Goal: Task Accomplishment & Management: Manage account settings

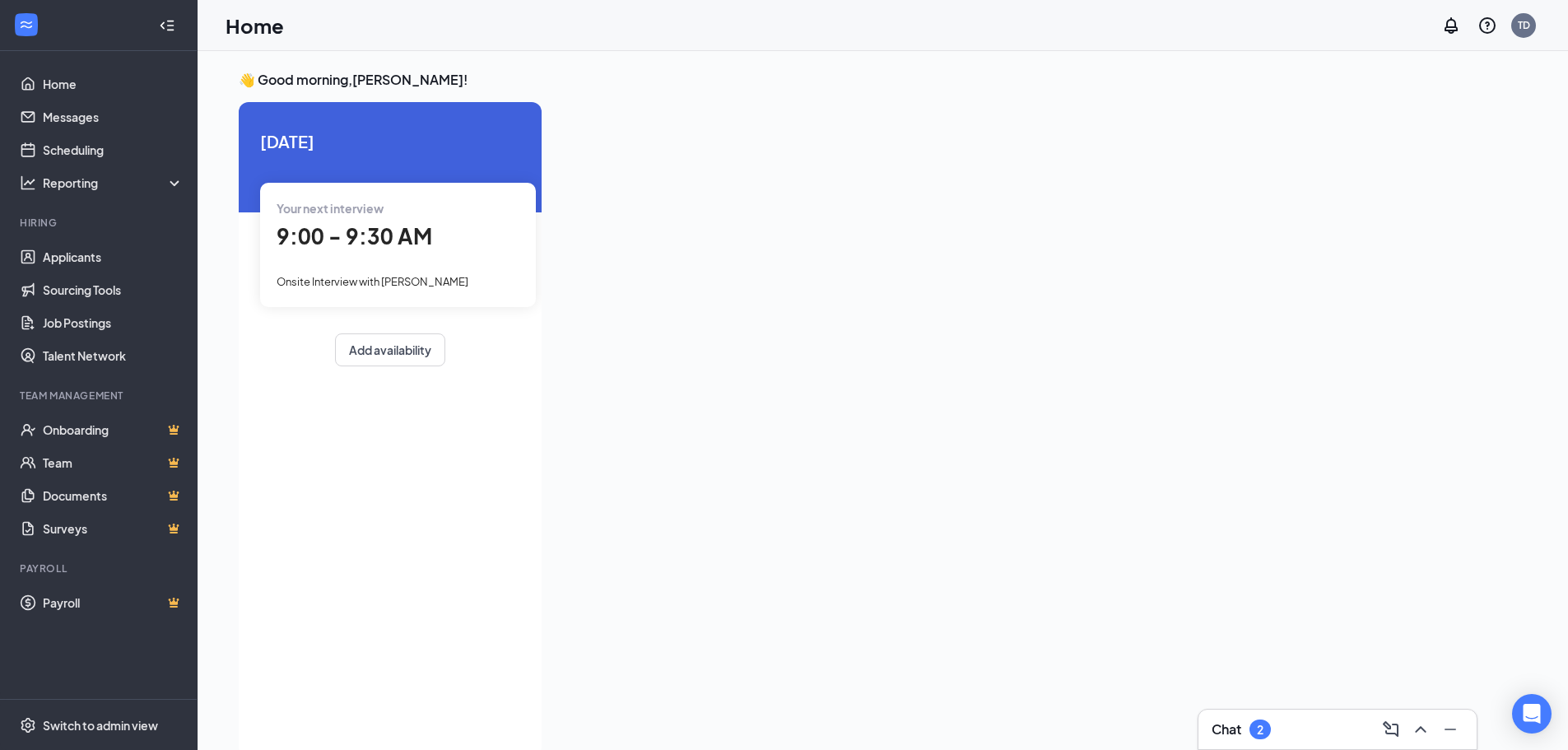
click at [1231, 719] on div "Chat 2" at bounding box center [1337, 728] width 252 height 26
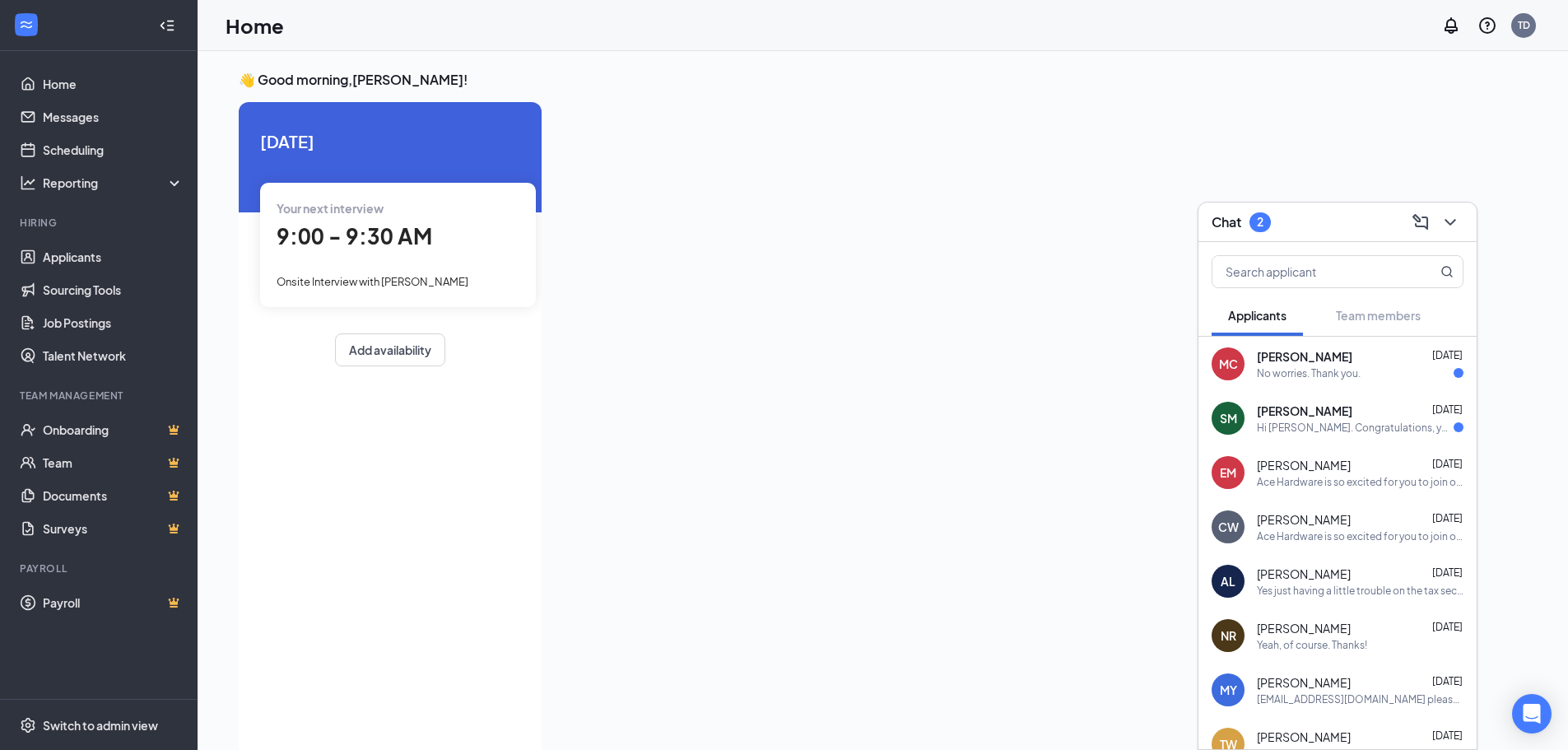
click at [1308, 421] on div "Hi [PERSON_NAME]. Congratulations, your meeting with Ace Hardware for Retail Sa…" at bounding box center [1355, 428] width 197 height 14
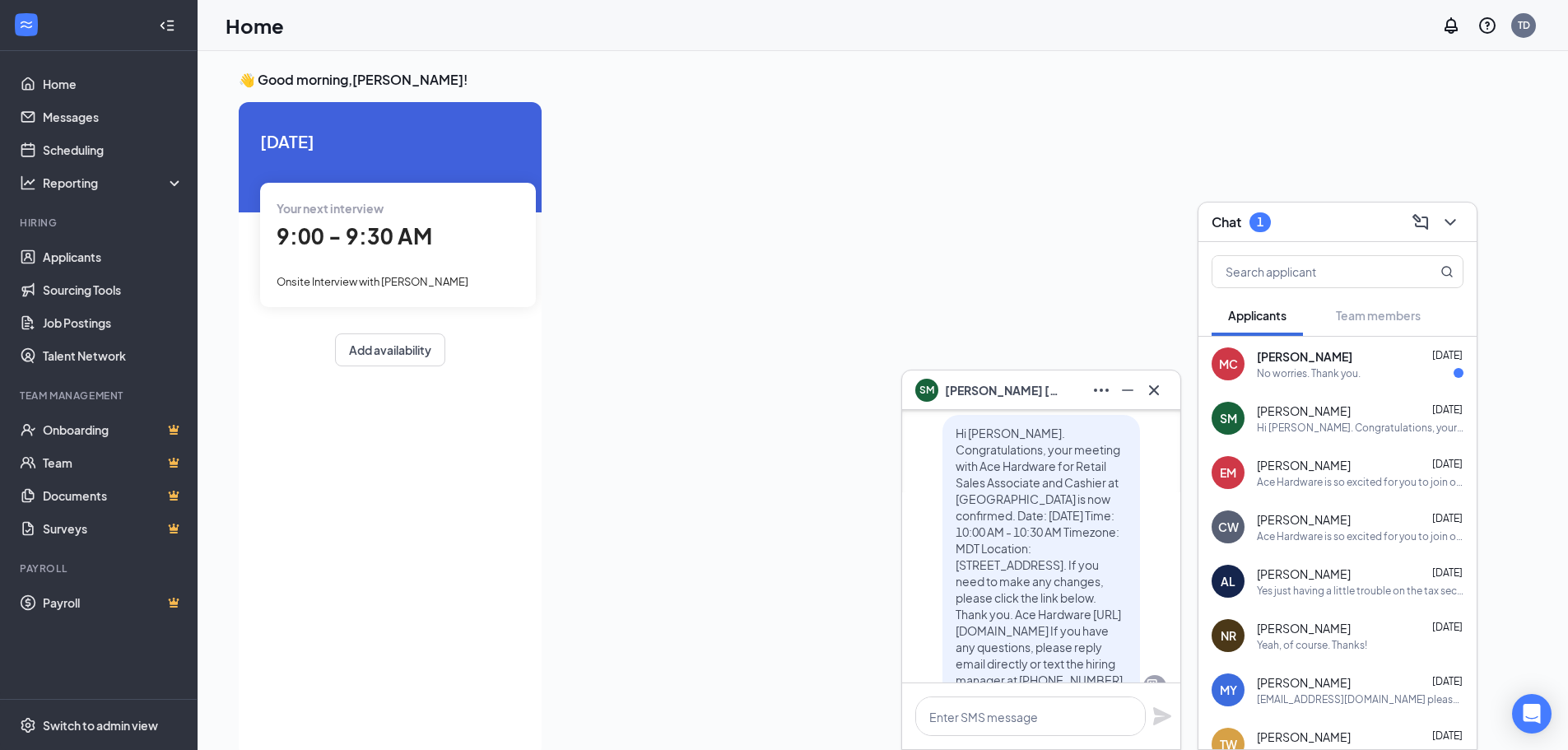
scroll to position [-82, 0]
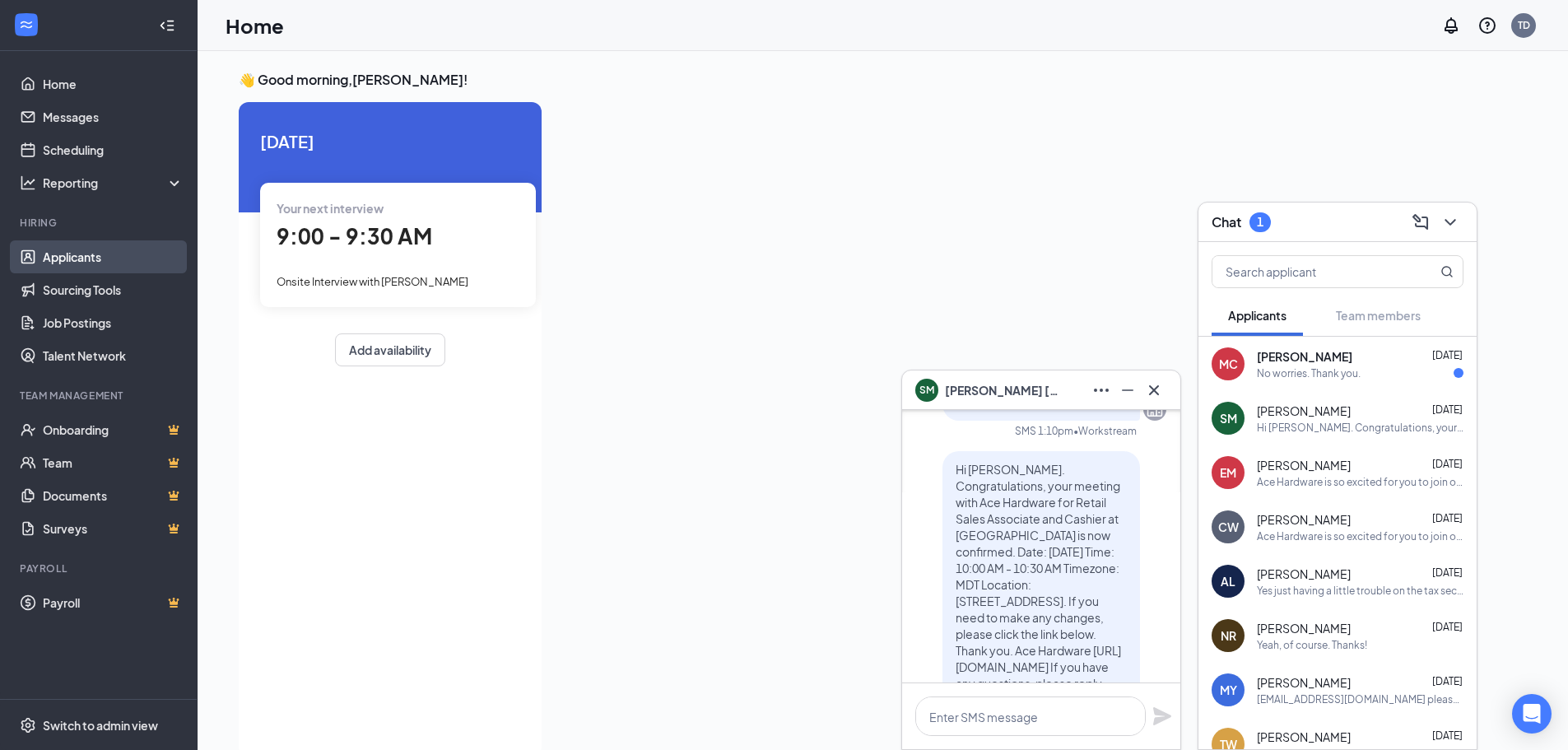
click at [94, 242] on link "Applicants" at bounding box center [113, 256] width 141 height 33
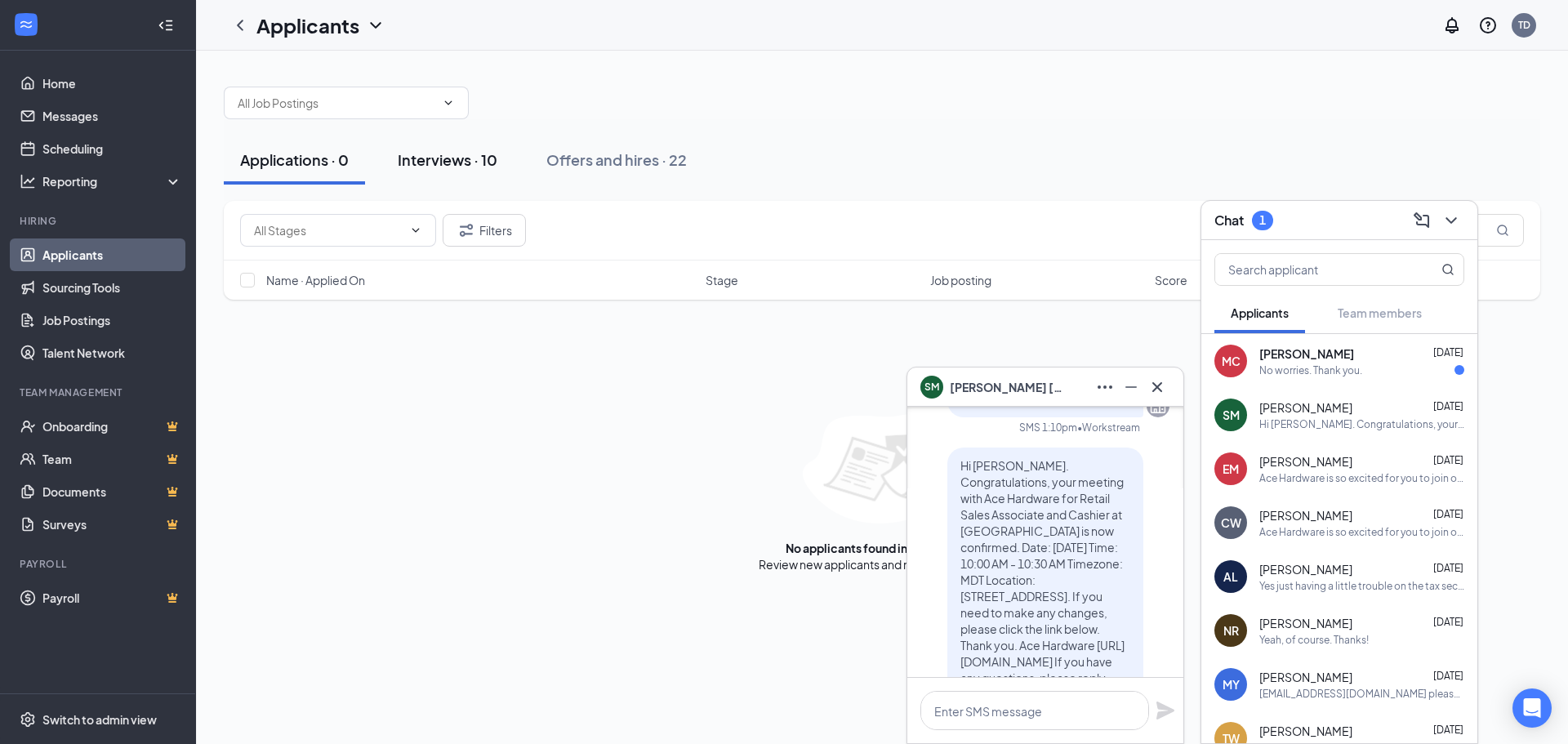
click at [469, 147] on button "Interviews · 10" at bounding box center [447, 160] width 132 height 49
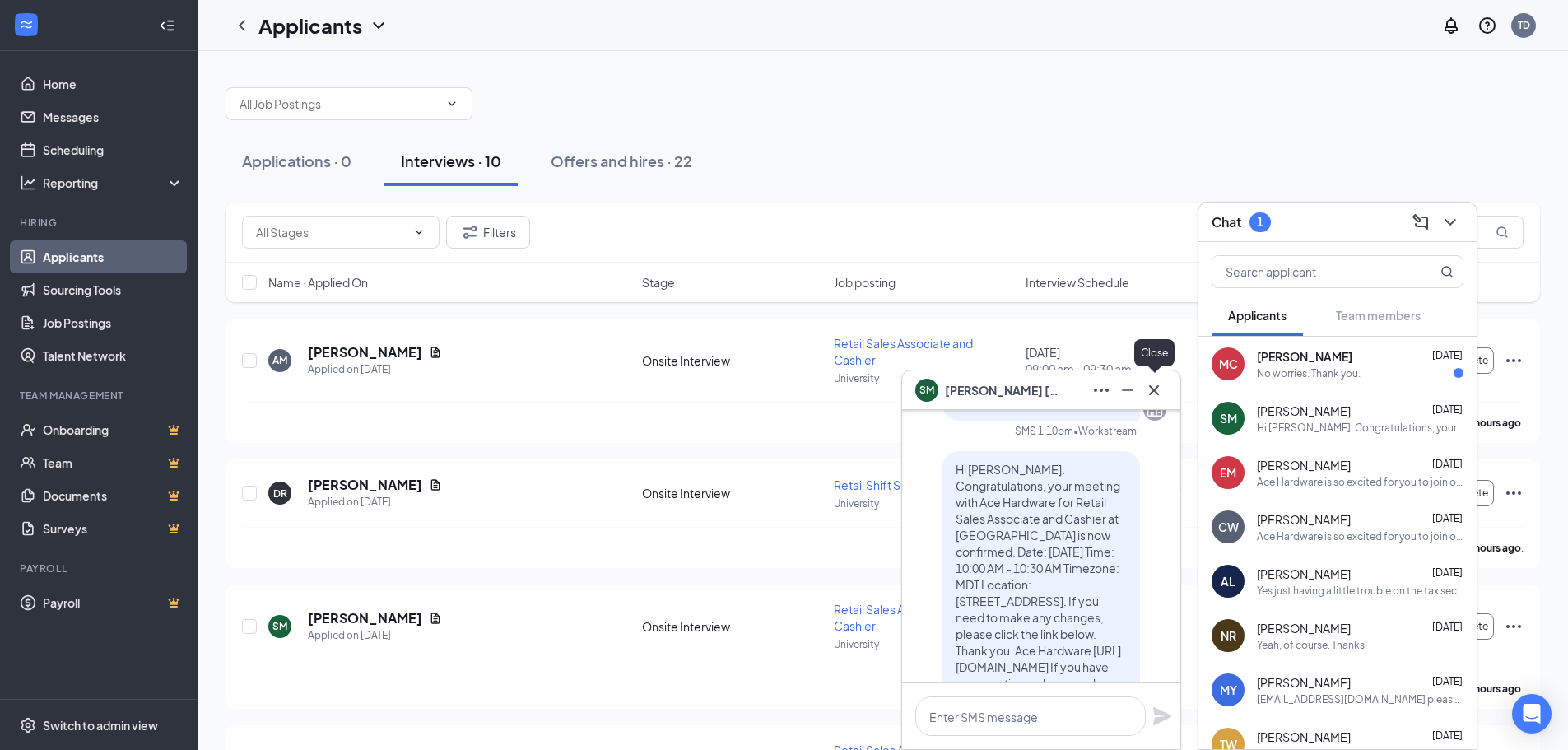
click at [1149, 391] on icon "Cross" at bounding box center [1153, 391] width 20 height 20
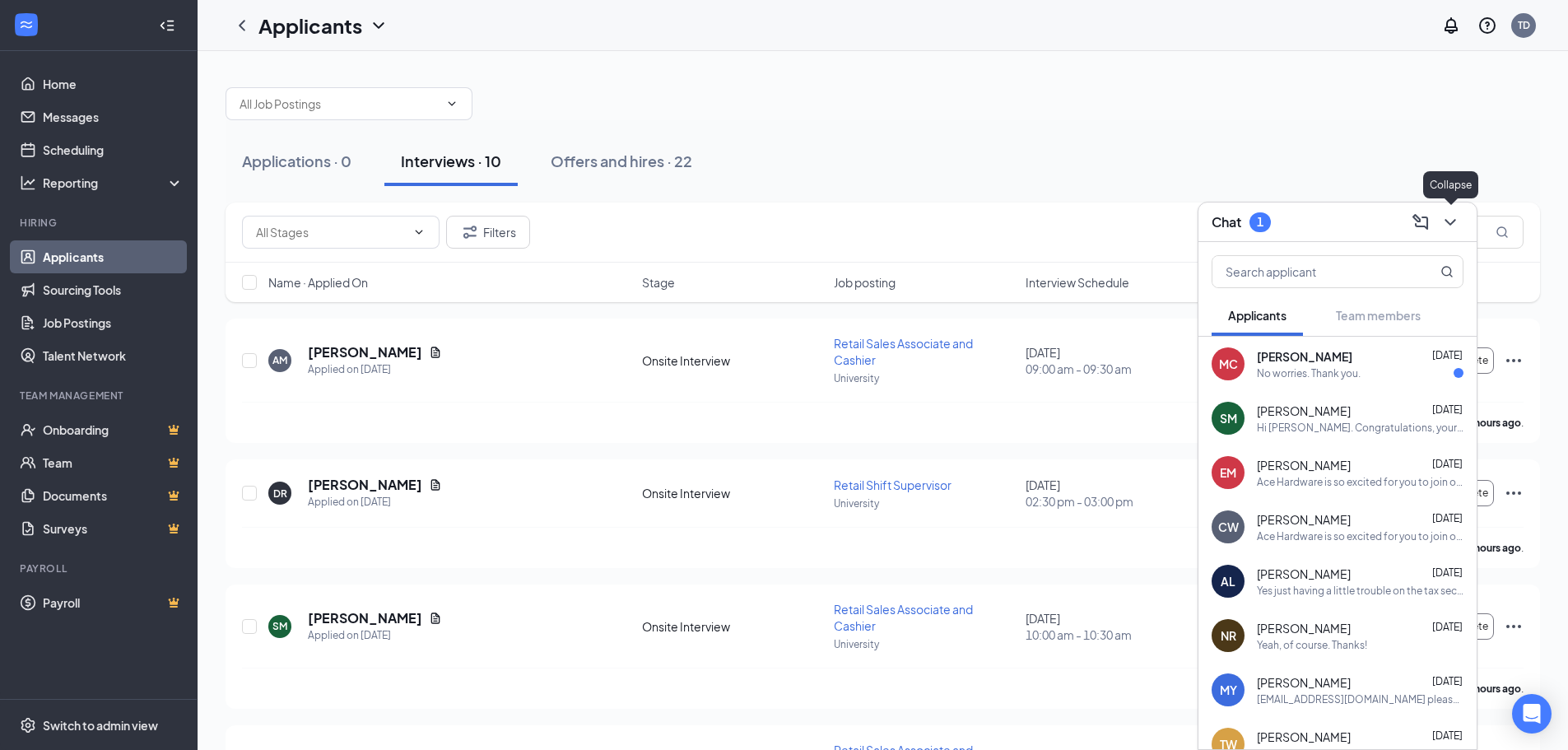
click at [1452, 223] on icon "ChevronDown" at bounding box center [1450, 221] width 11 height 6
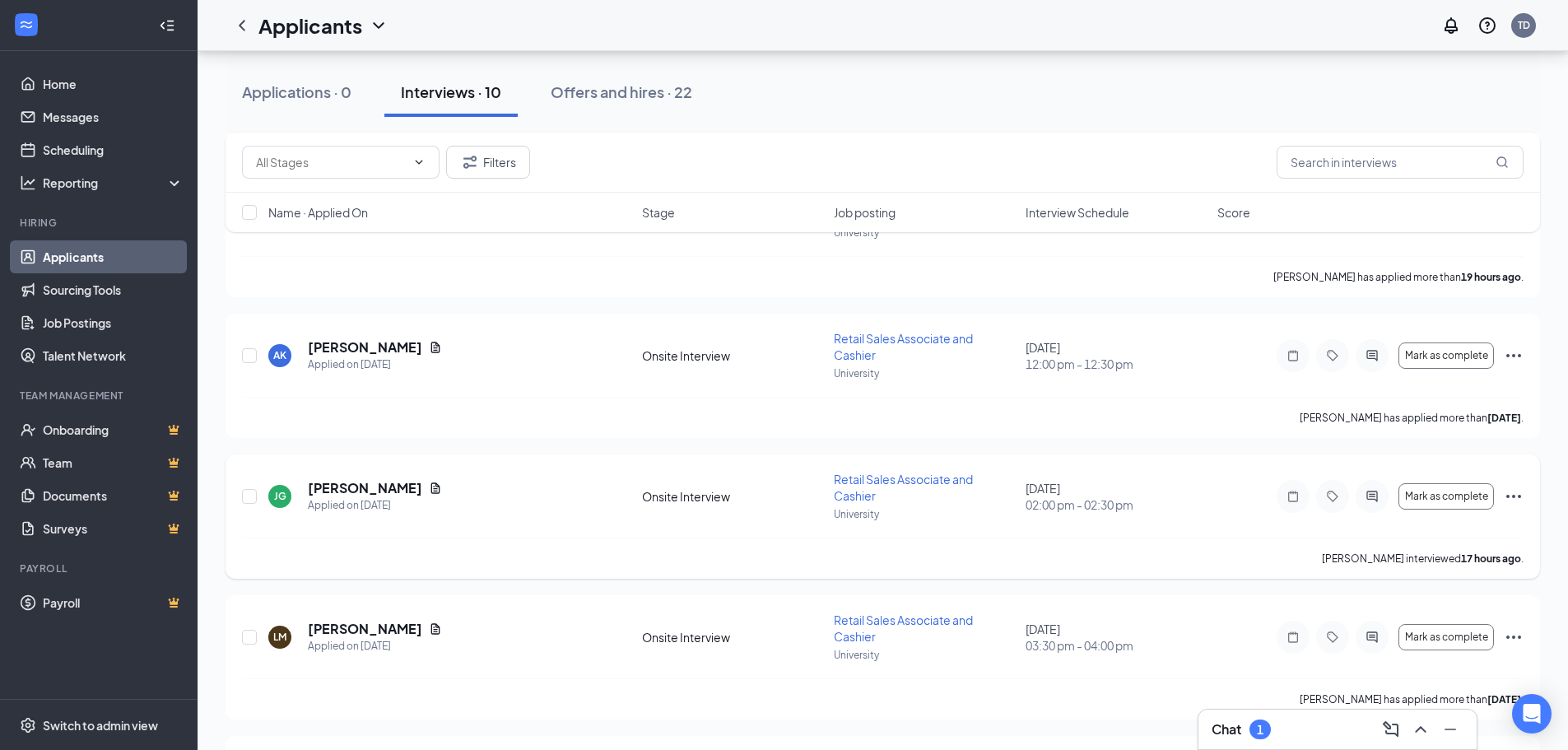
scroll to position [494, 0]
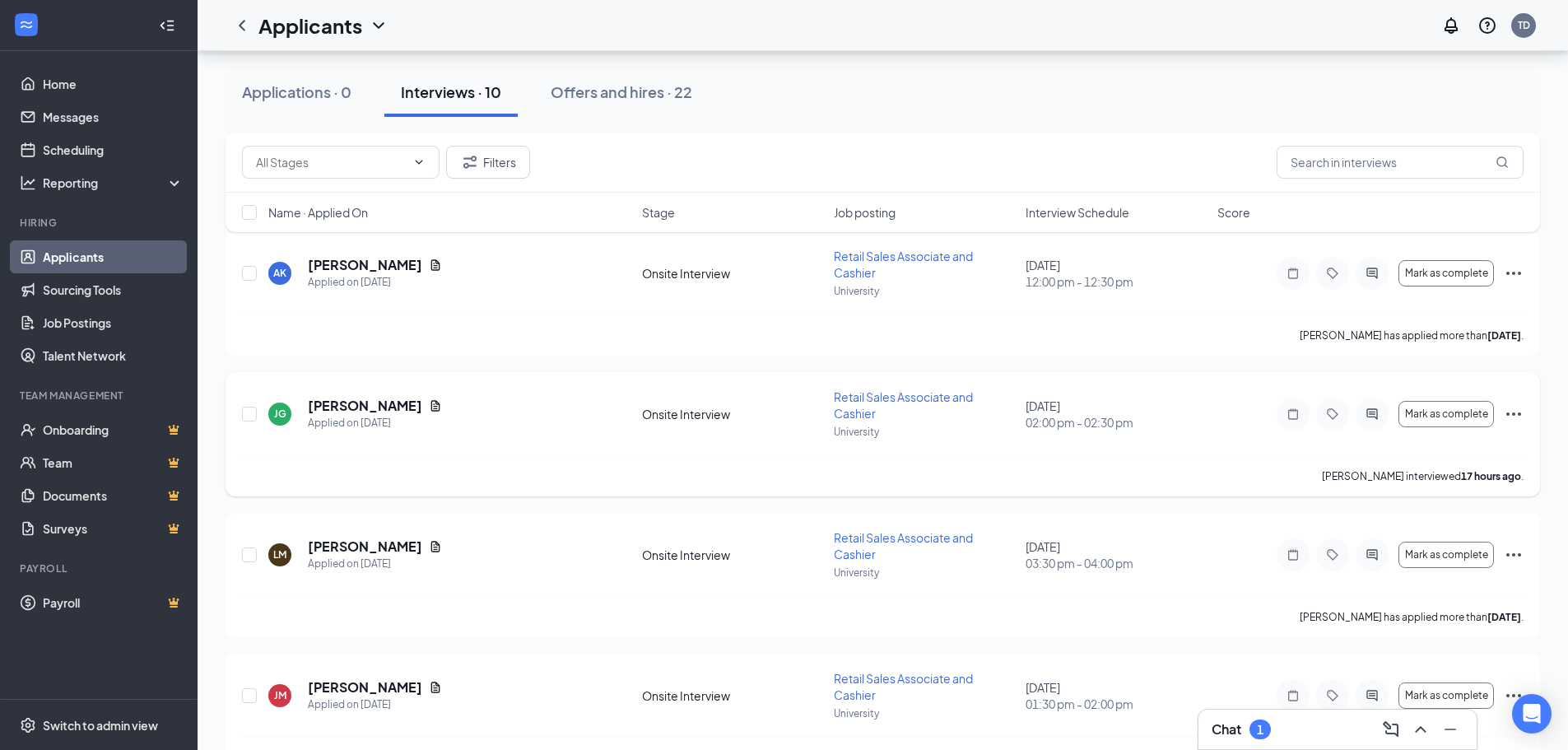
click at [1519, 417] on icon "Ellipses" at bounding box center [1513, 414] width 20 height 20
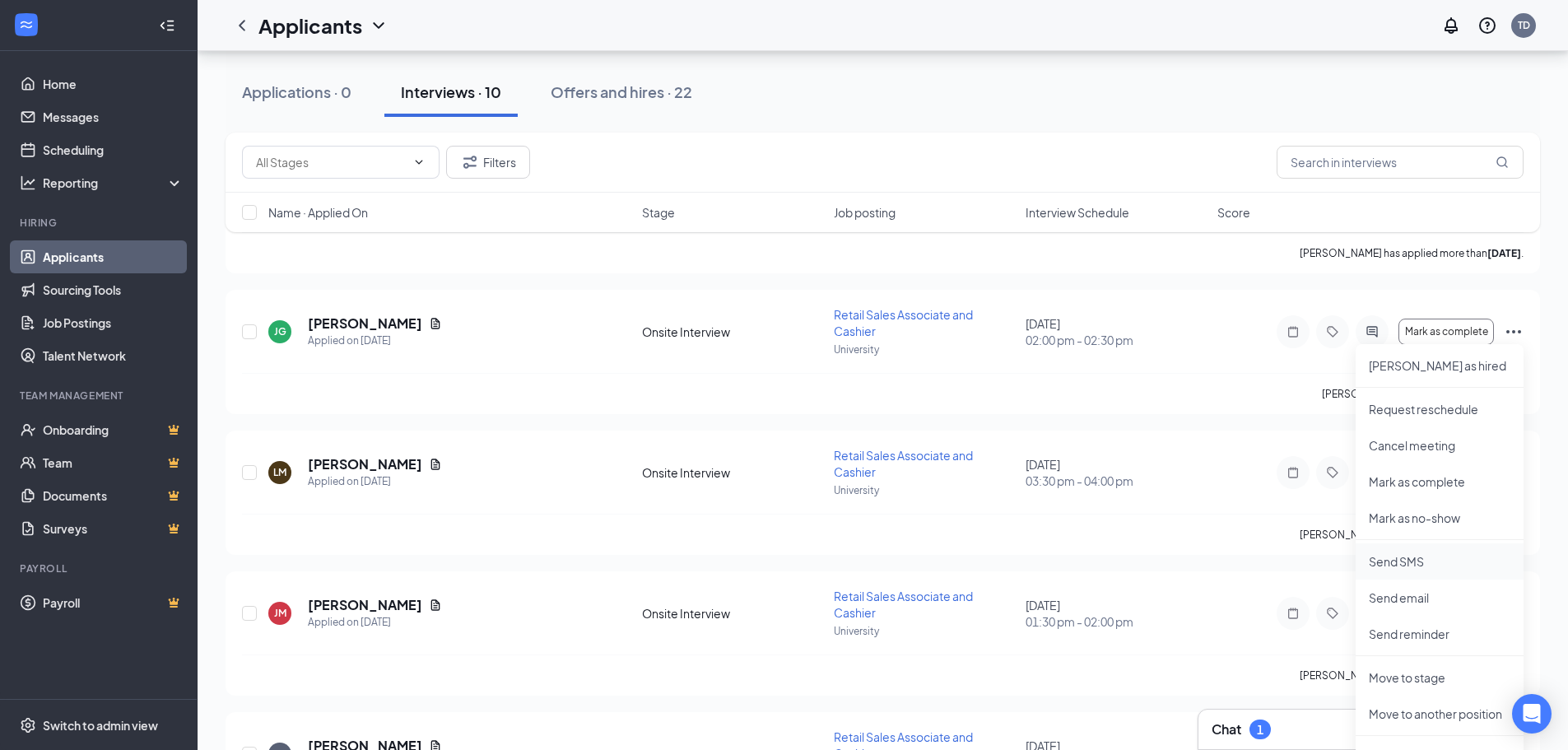
scroll to position [659, 0]
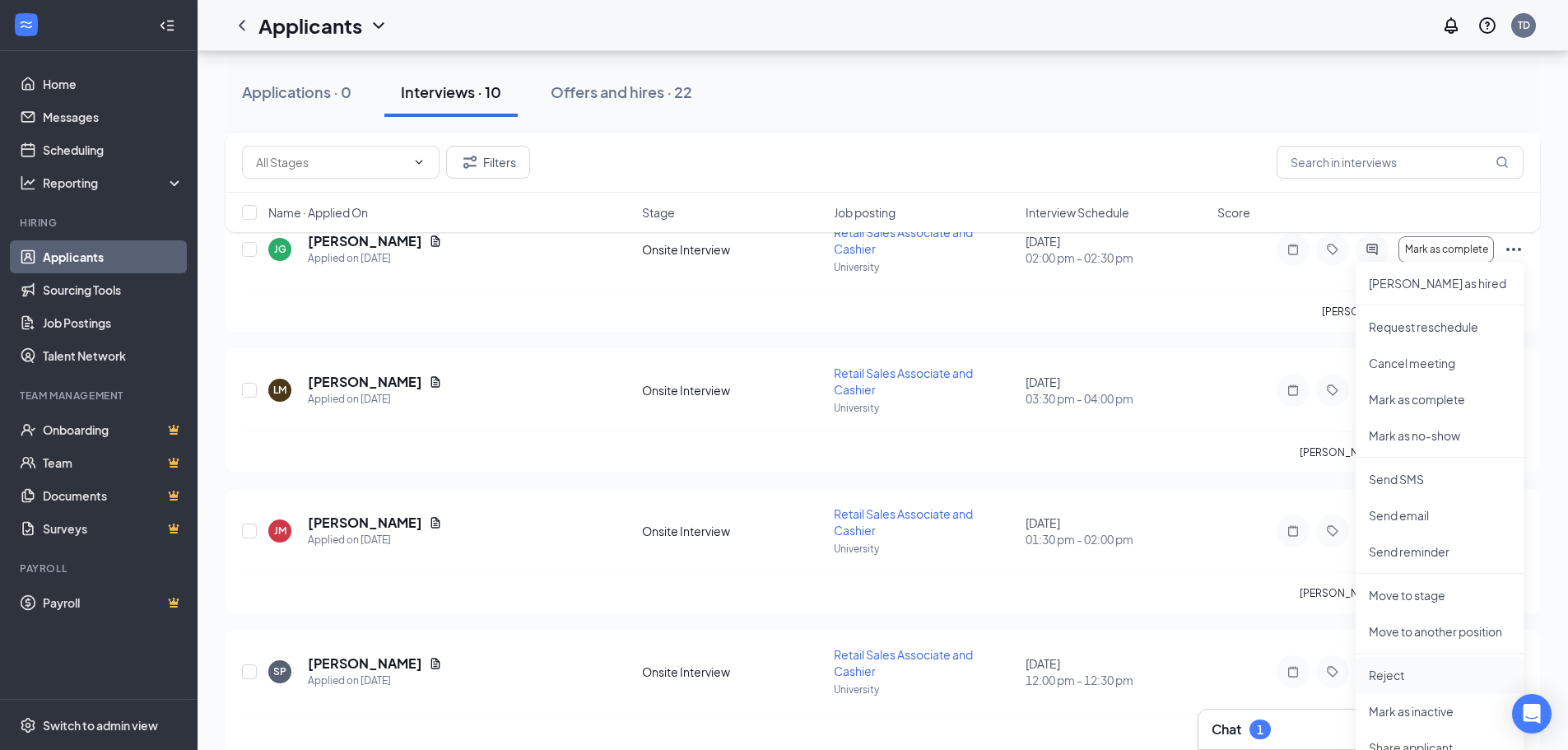
click at [1433, 670] on p "Reject" at bounding box center [1439, 675] width 141 height 16
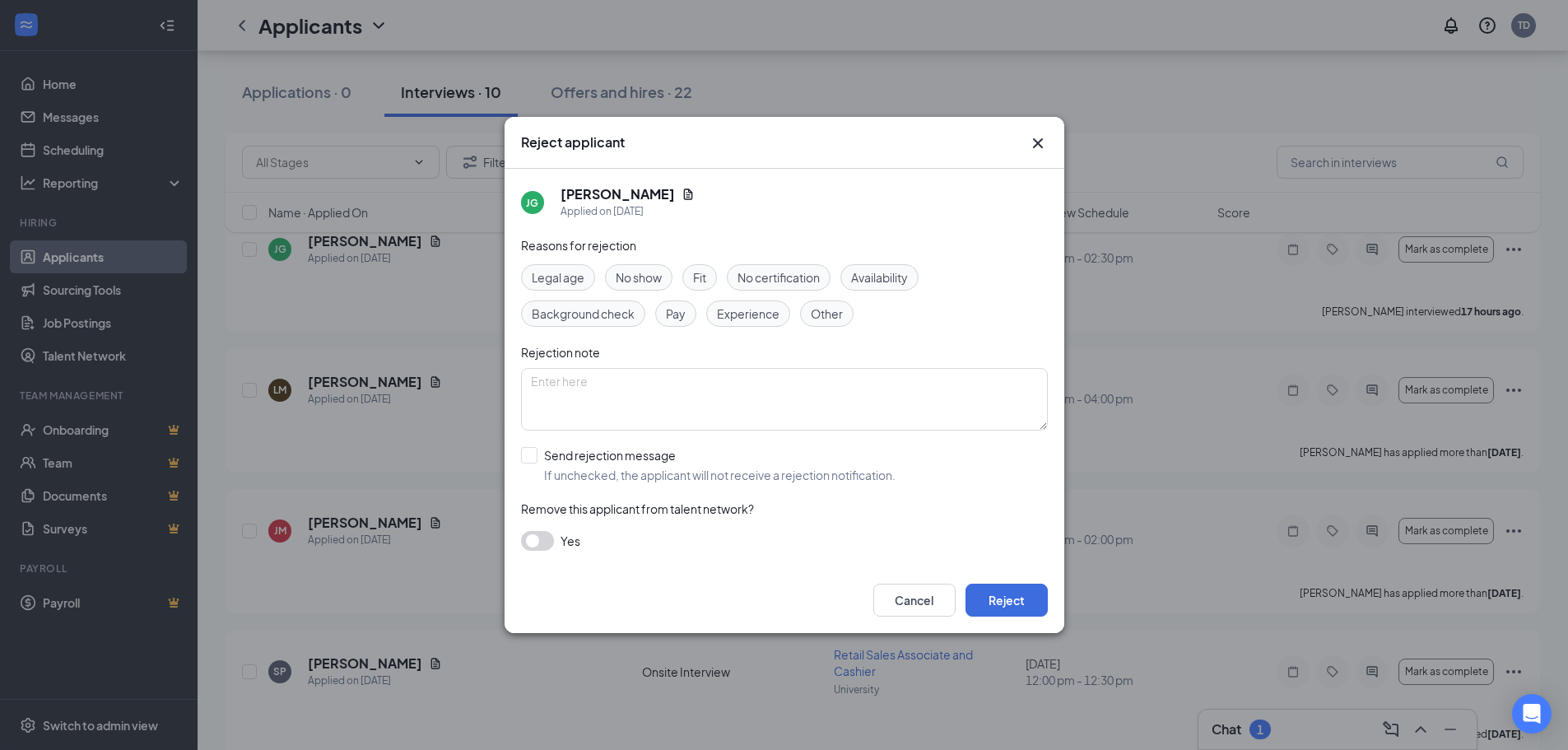
click at [904, 272] on span "Availability" at bounding box center [878, 278] width 56 height 18
click at [814, 402] on textarea at bounding box center [784, 400] width 527 height 63
type textarea "pursuing other candidates"
click at [1015, 604] on button "Reject" at bounding box center [1007, 600] width 82 height 33
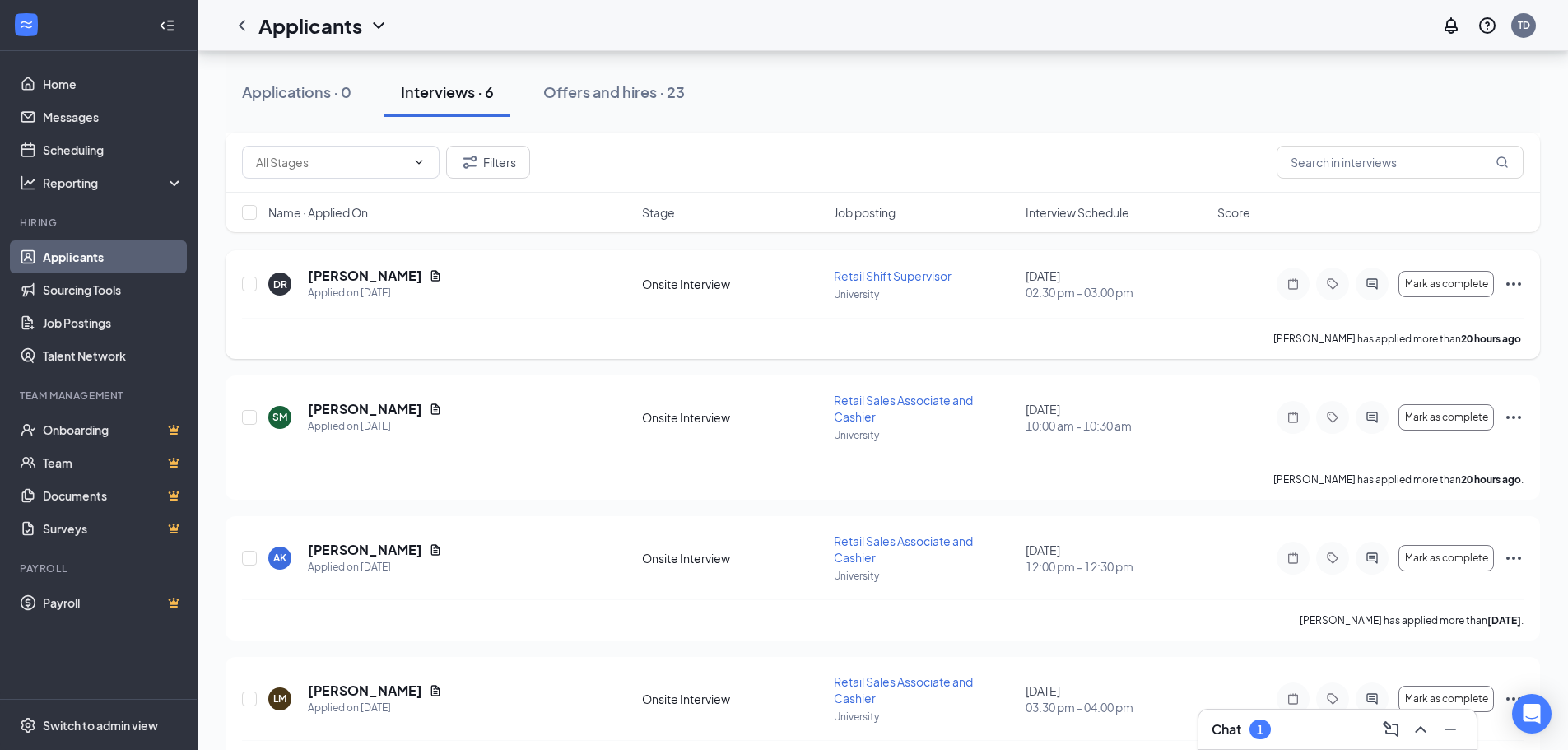
scroll to position [165, 0]
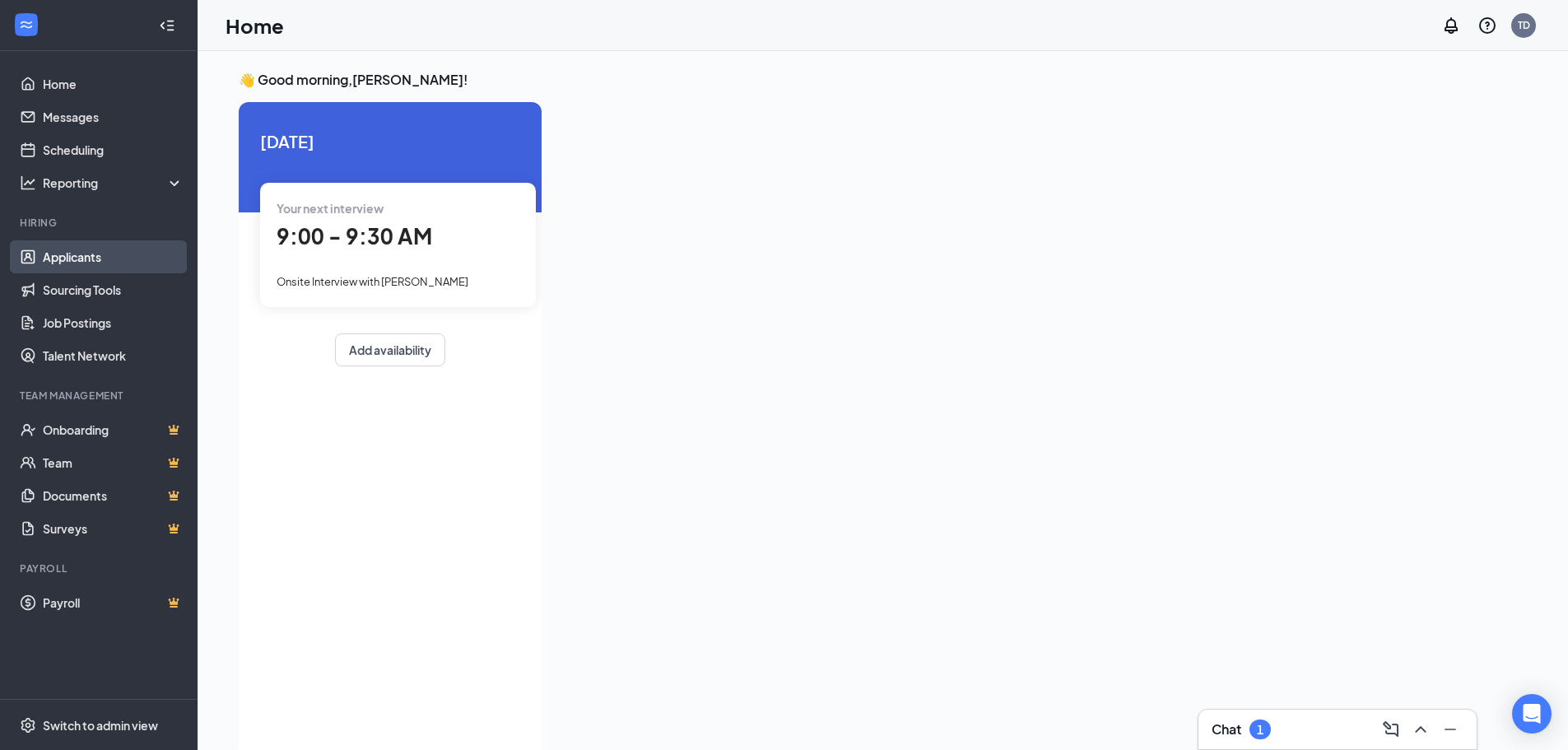
click at [93, 248] on link "Applicants" at bounding box center [113, 256] width 141 height 33
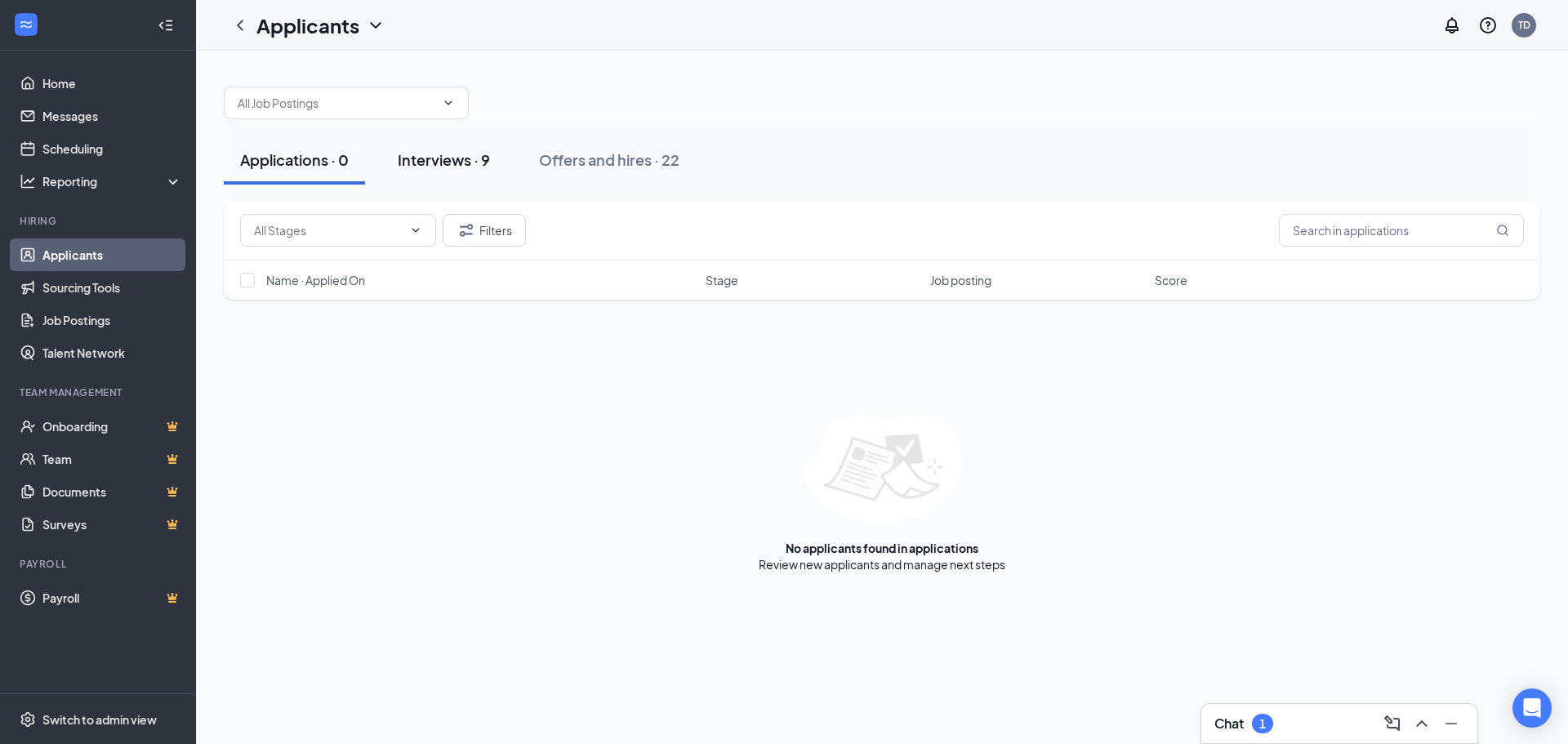
click at [474, 162] on div "Interviews · 9" at bounding box center [444, 159] width 92 height 20
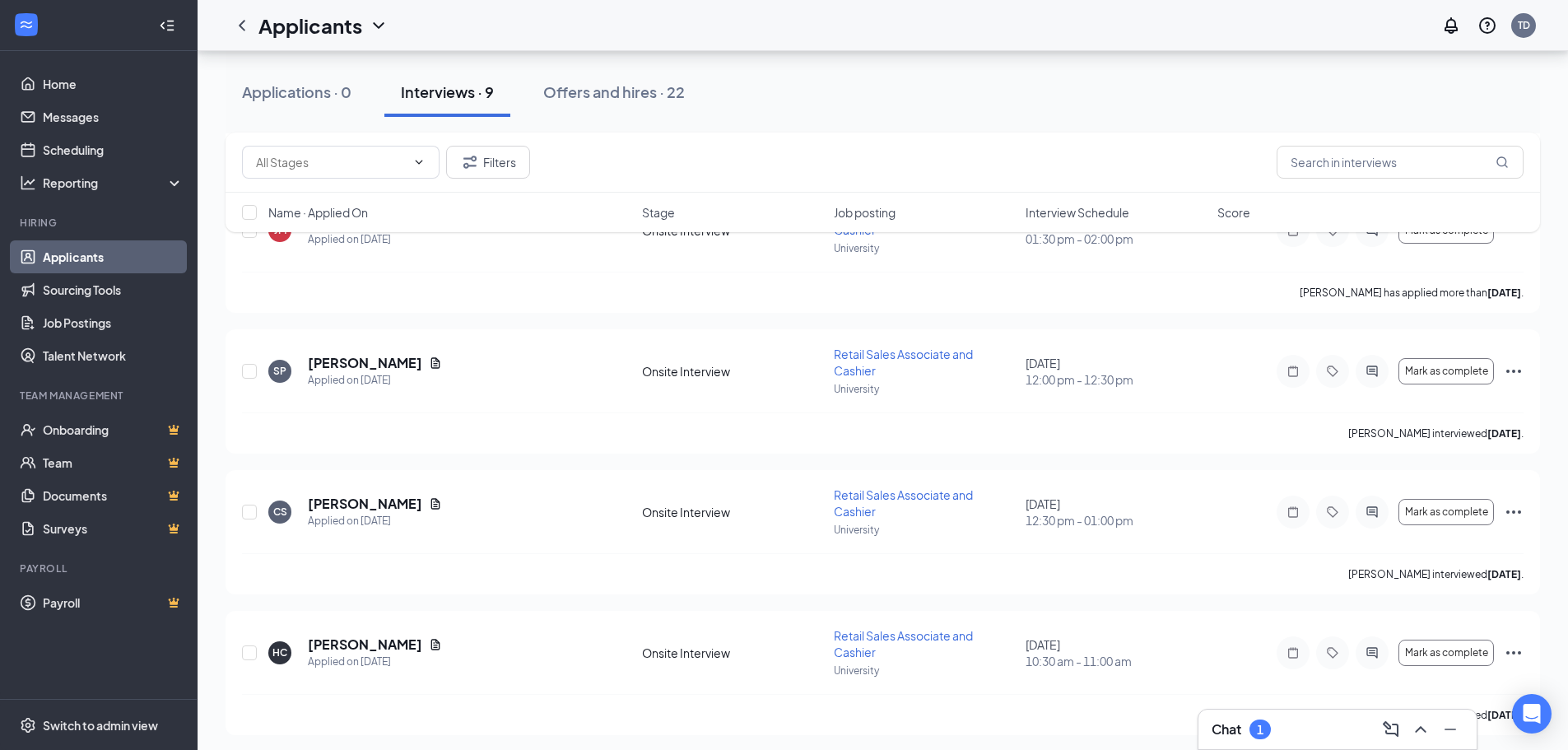
scroll to position [823, 0]
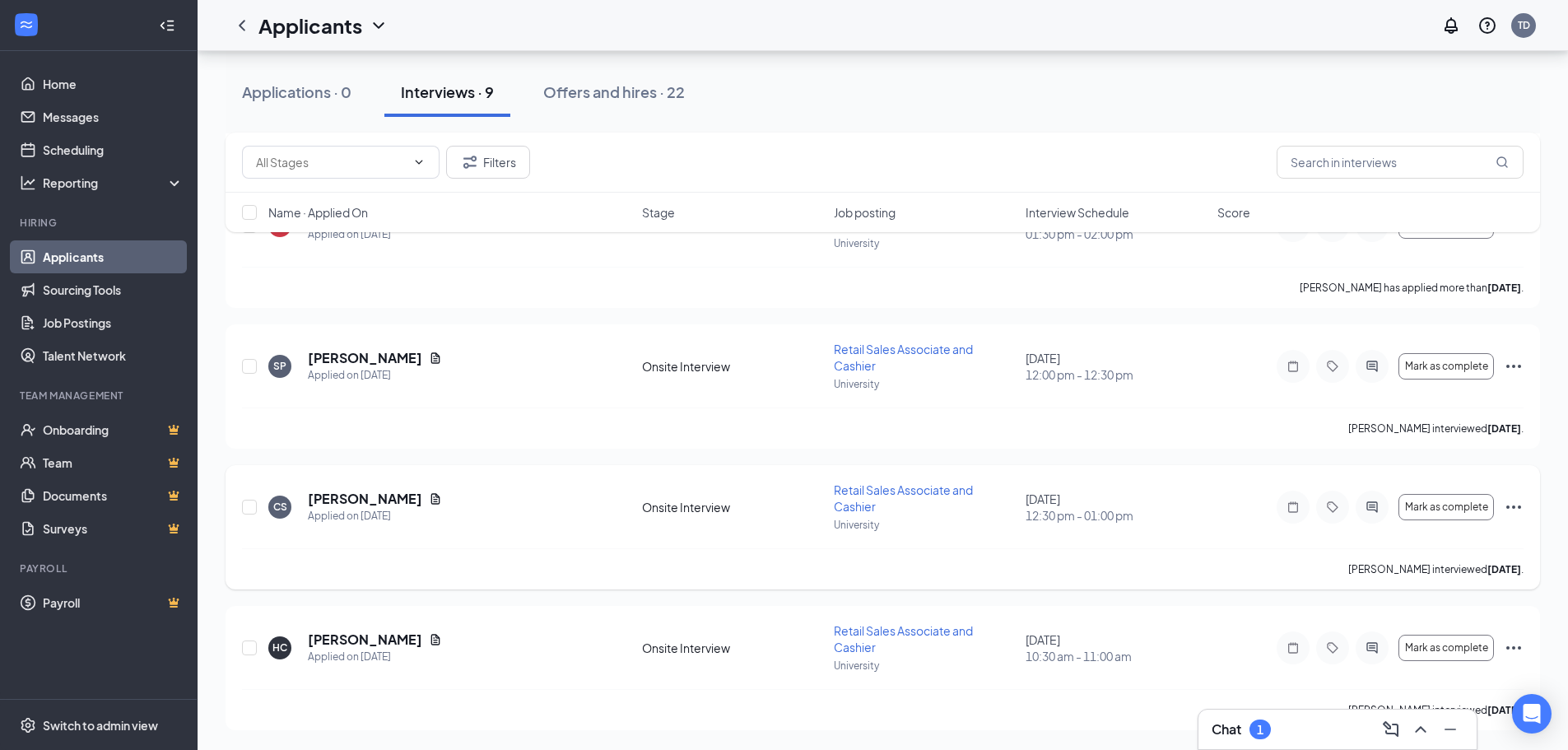
click at [1512, 498] on icon "Ellipses" at bounding box center [1513, 507] width 20 height 20
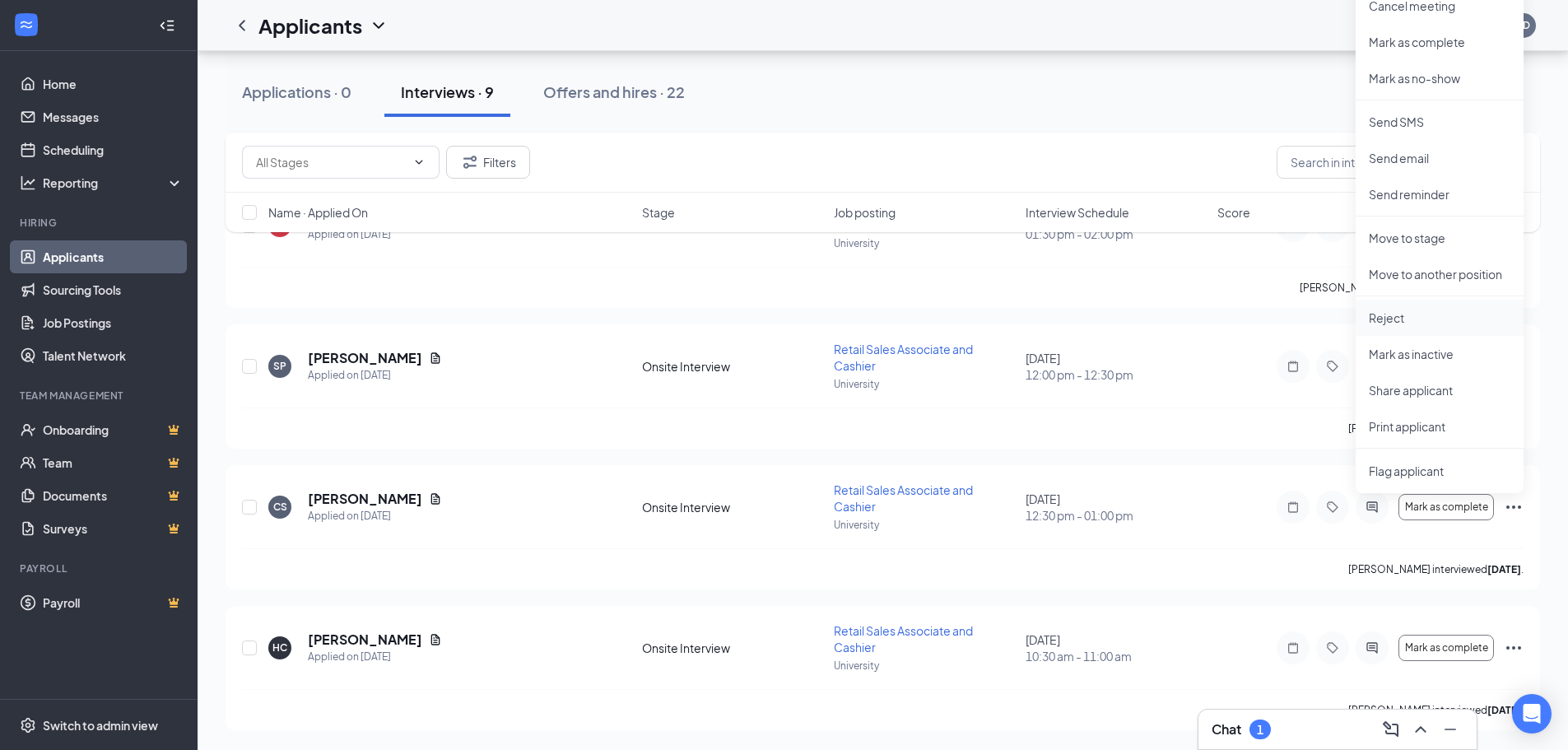
click at [1435, 323] on p "Reject" at bounding box center [1439, 318] width 141 height 16
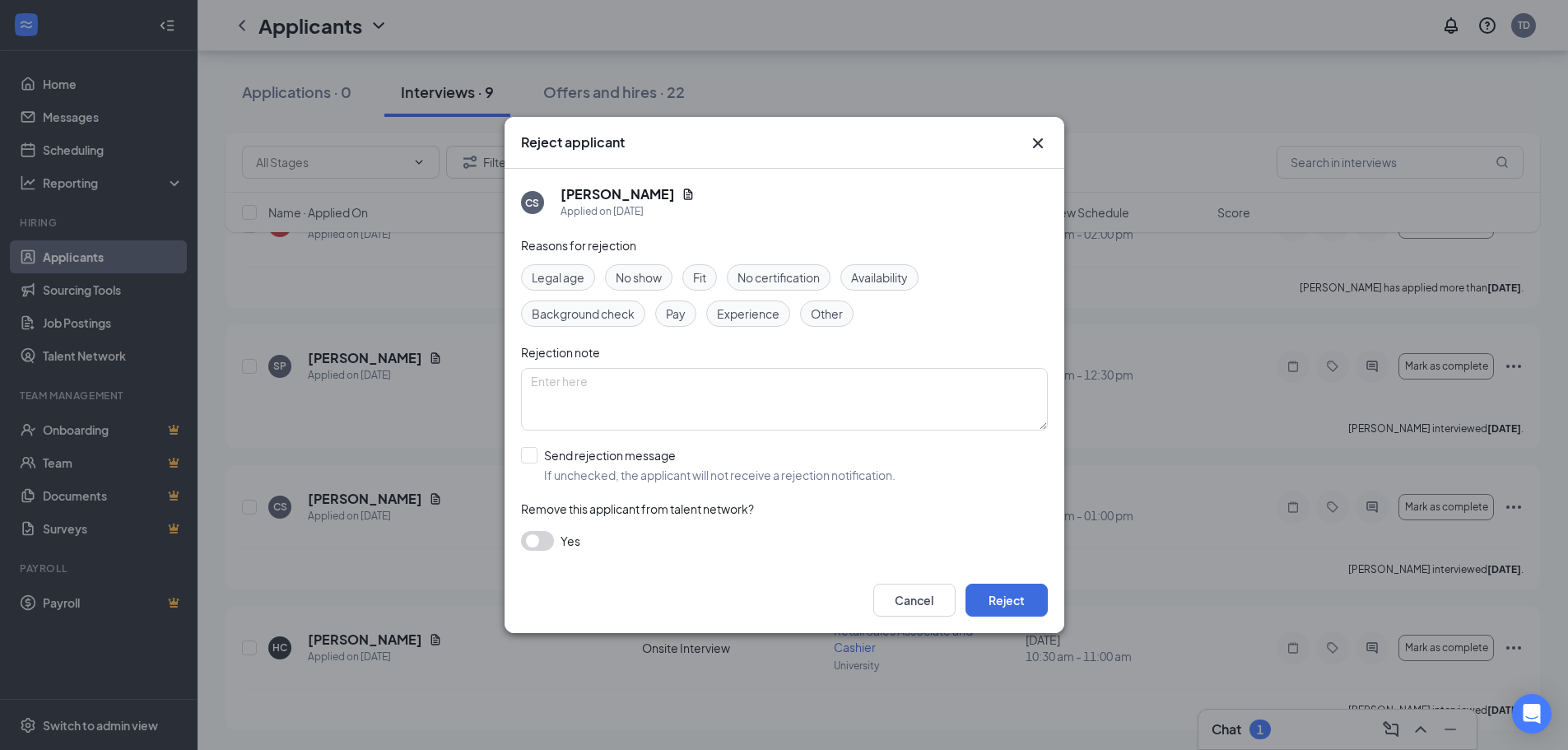
click at [869, 272] on span "Availability" at bounding box center [878, 278] width 56 height 18
click at [774, 380] on textarea at bounding box center [784, 400] width 527 height 63
type textarea "pursuing other candidates"
click at [1014, 590] on button "Reject" at bounding box center [1007, 600] width 82 height 33
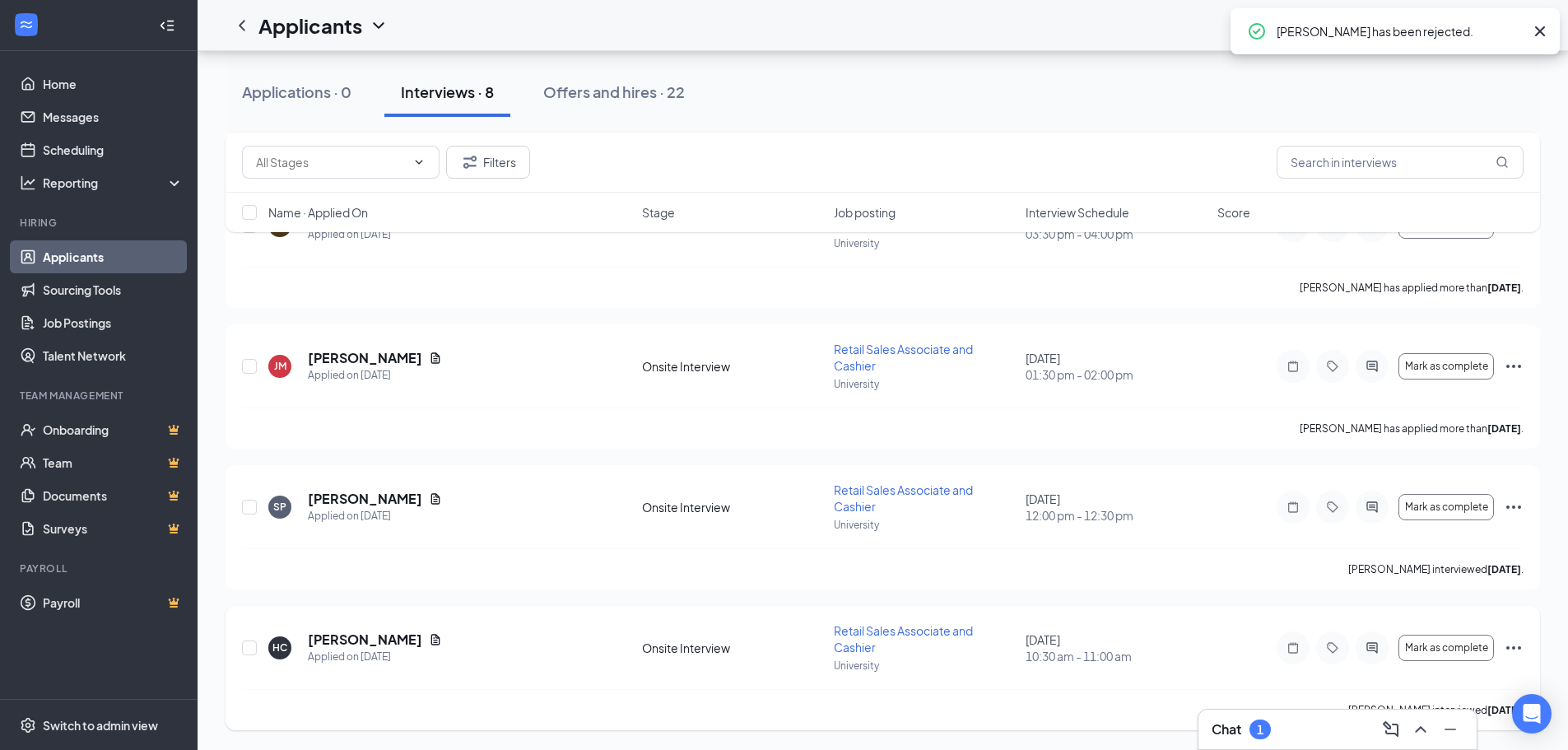
scroll to position [683, 0]
click at [1514, 644] on icon "Ellipses" at bounding box center [1513, 648] width 20 height 20
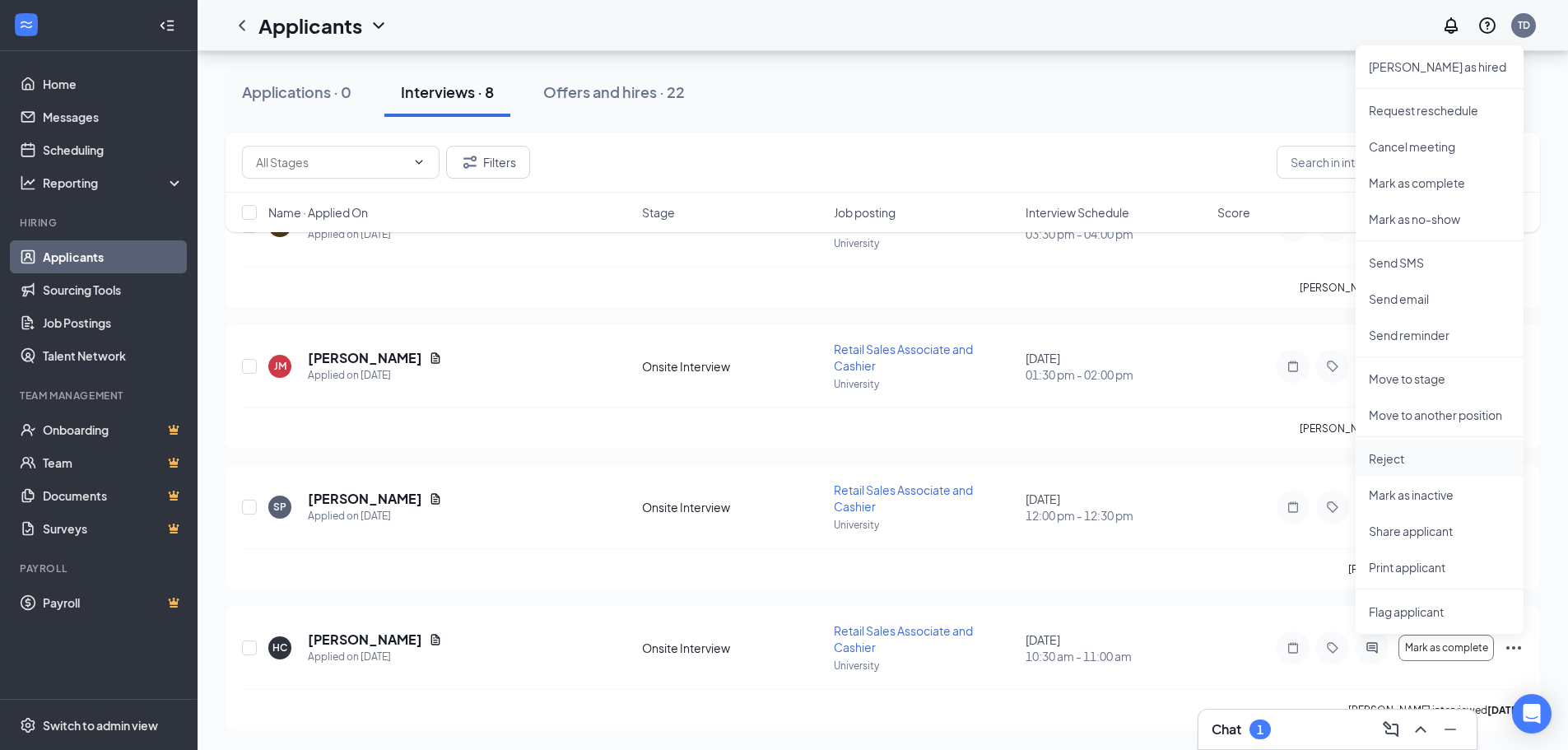
click at [1450, 469] on li "Reject" at bounding box center [1438, 459] width 167 height 36
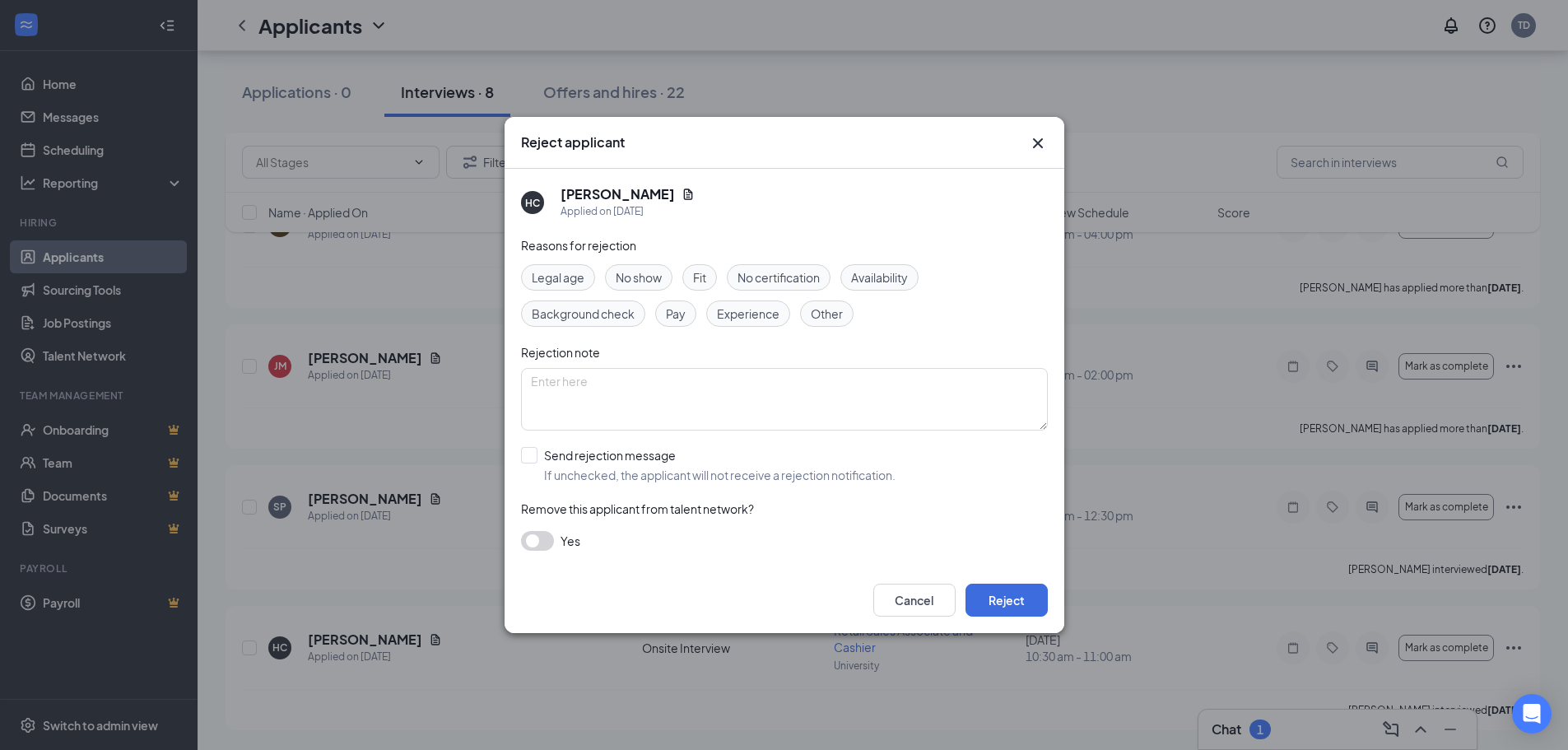
click at [908, 275] on span "Availability" at bounding box center [878, 278] width 56 height 18
click at [692, 279] on div "Fit" at bounding box center [699, 277] width 35 height 26
click at [746, 390] on textarea at bounding box center [784, 400] width 527 height 63
type textarea "pursuing other candidates"
click at [1015, 600] on button "Reject" at bounding box center [1007, 600] width 82 height 33
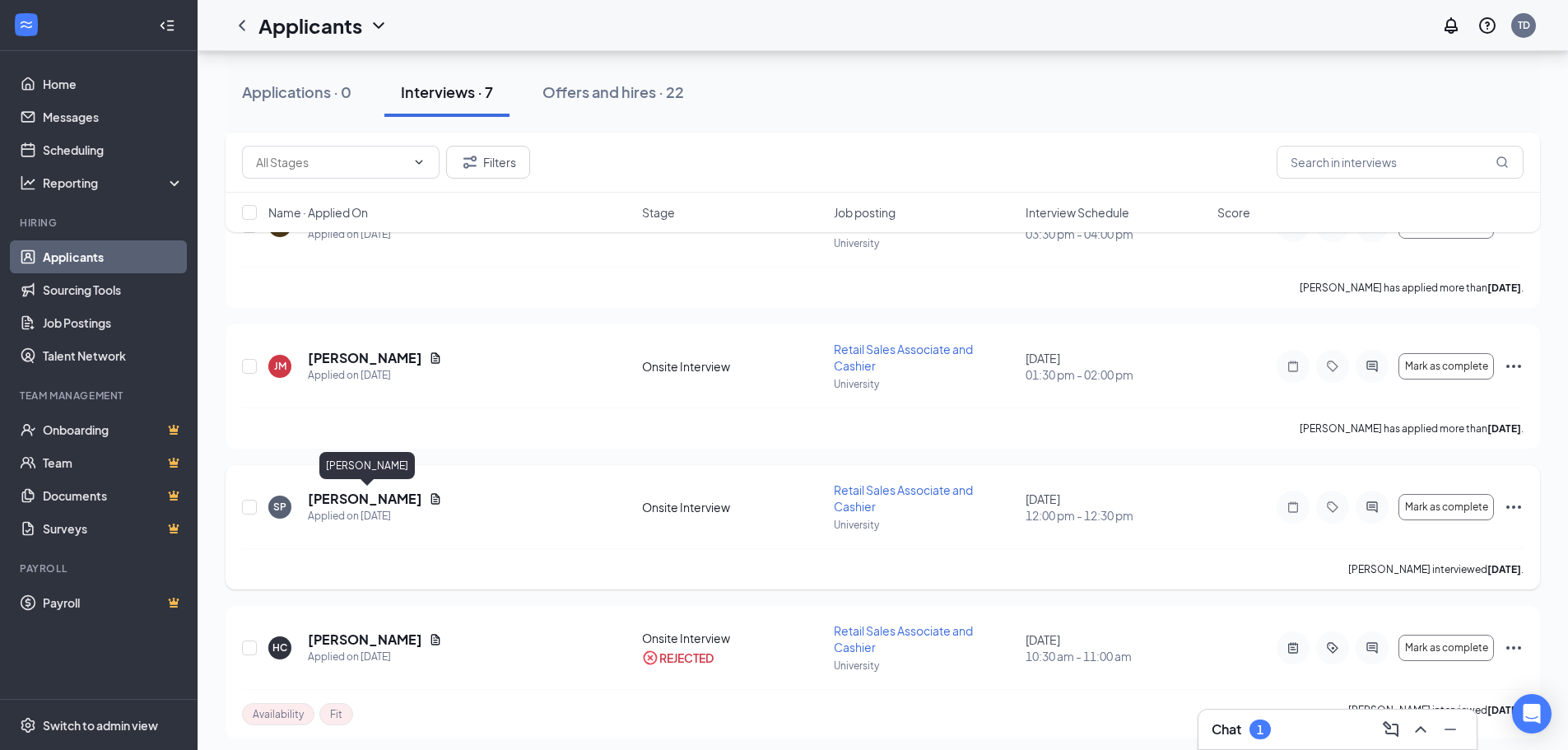
drag, startPoint x: 441, startPoint y: 503, endPoint x: 312, endPoint y: 493, distance: 129.4
click at [312, 493] on h5 "[PERSON_NAME]" at bounding box center [365, 499] width 115 height 18
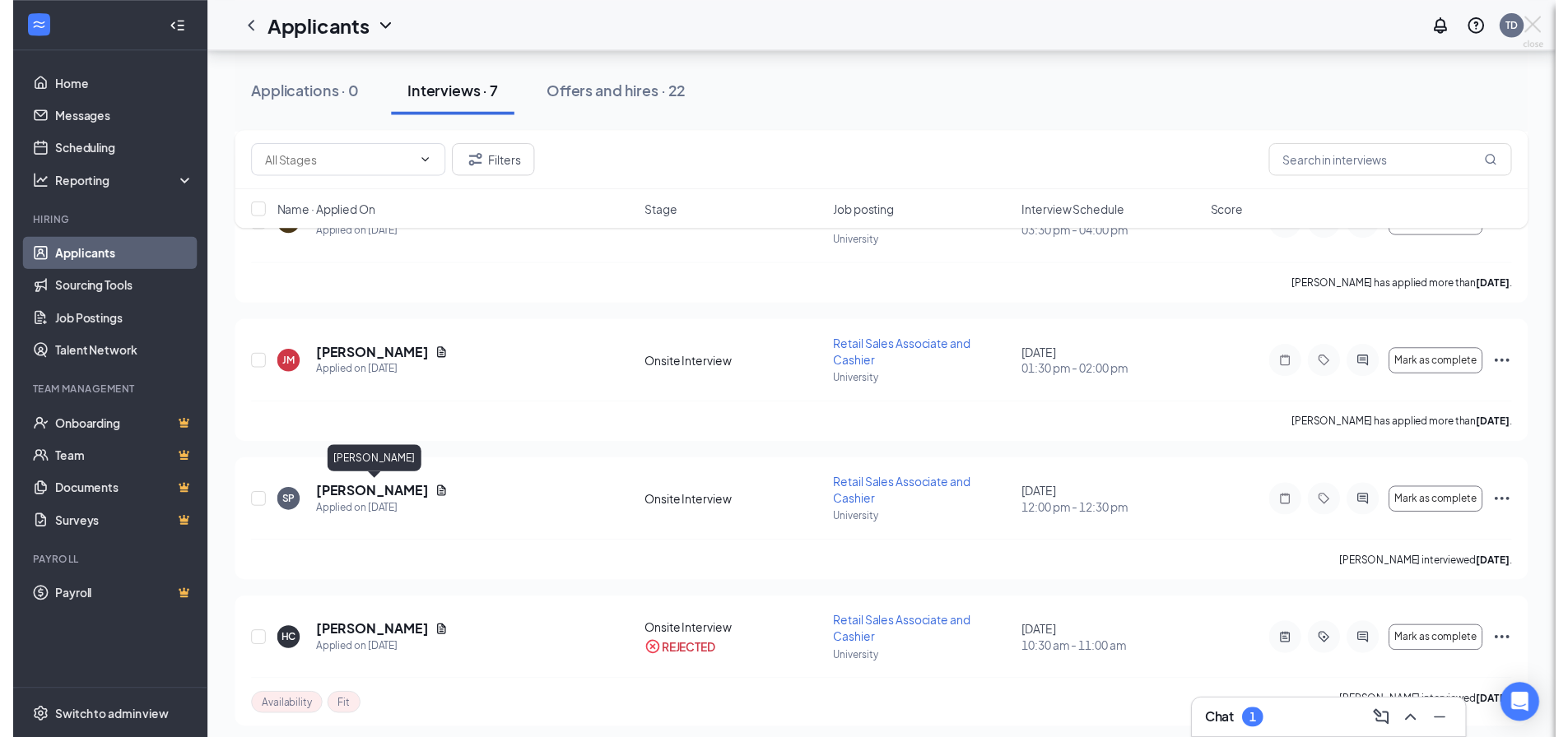
scroll to position [583, 0]
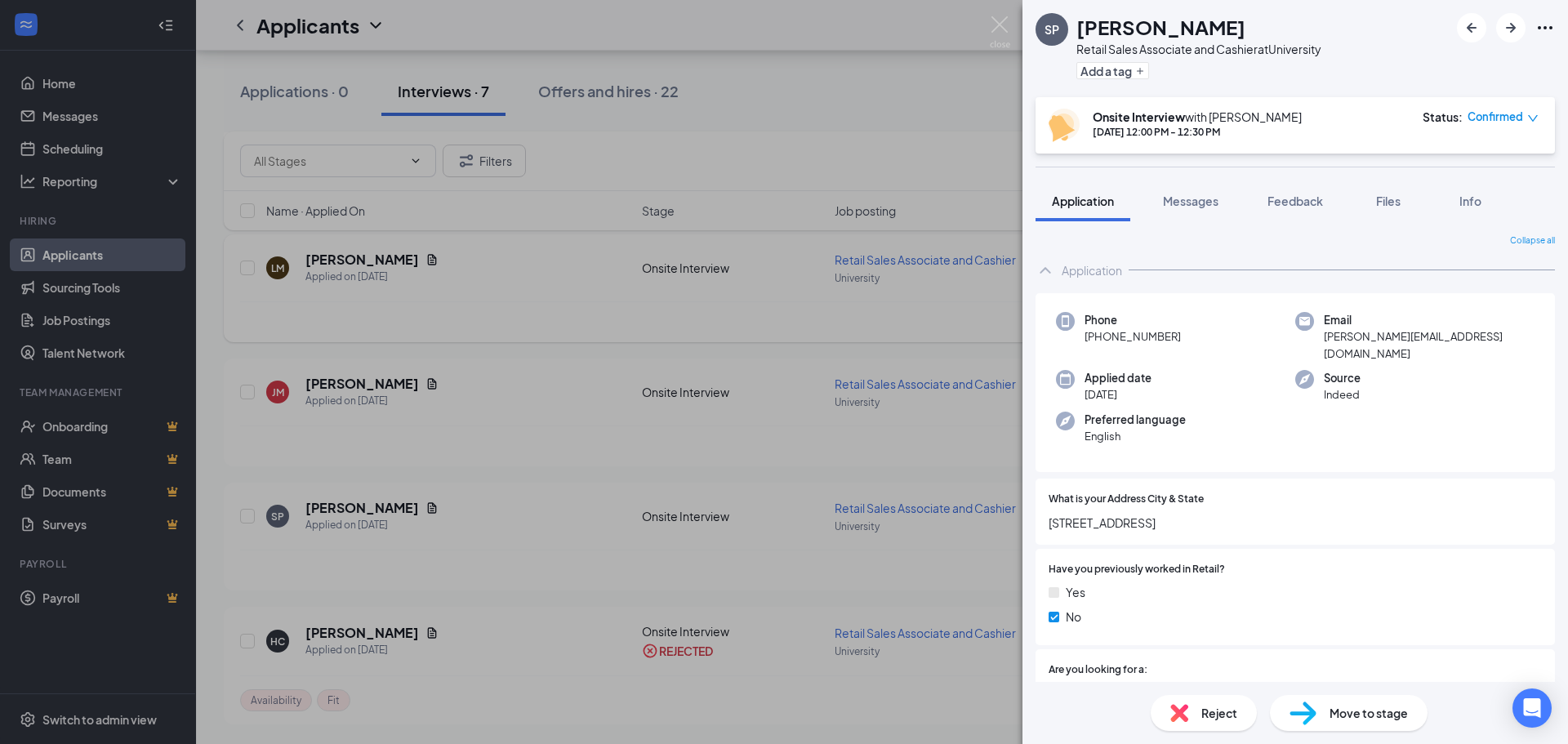
drag, startPoint x: 329, startPoint y: 493, endPoint x: 624, endPoint y: 271, distance: 369.2
click at [816, 144] on div "SP SAMUEL PATTERSON Retail Sales Associate and Cashier at University Add a tag …" at bounding box center [784, 372] width 1568 height 744
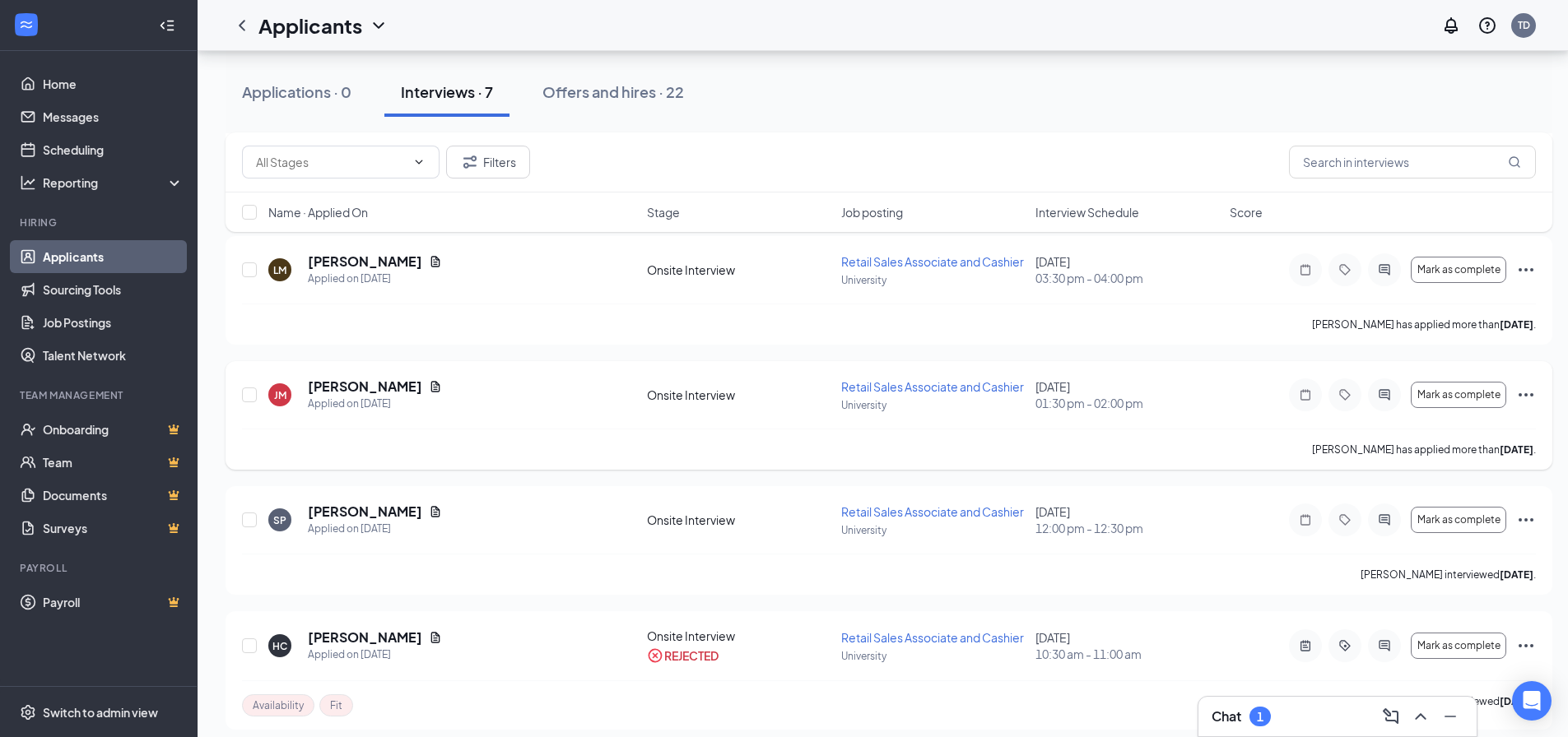
scroll to position [460, 0]
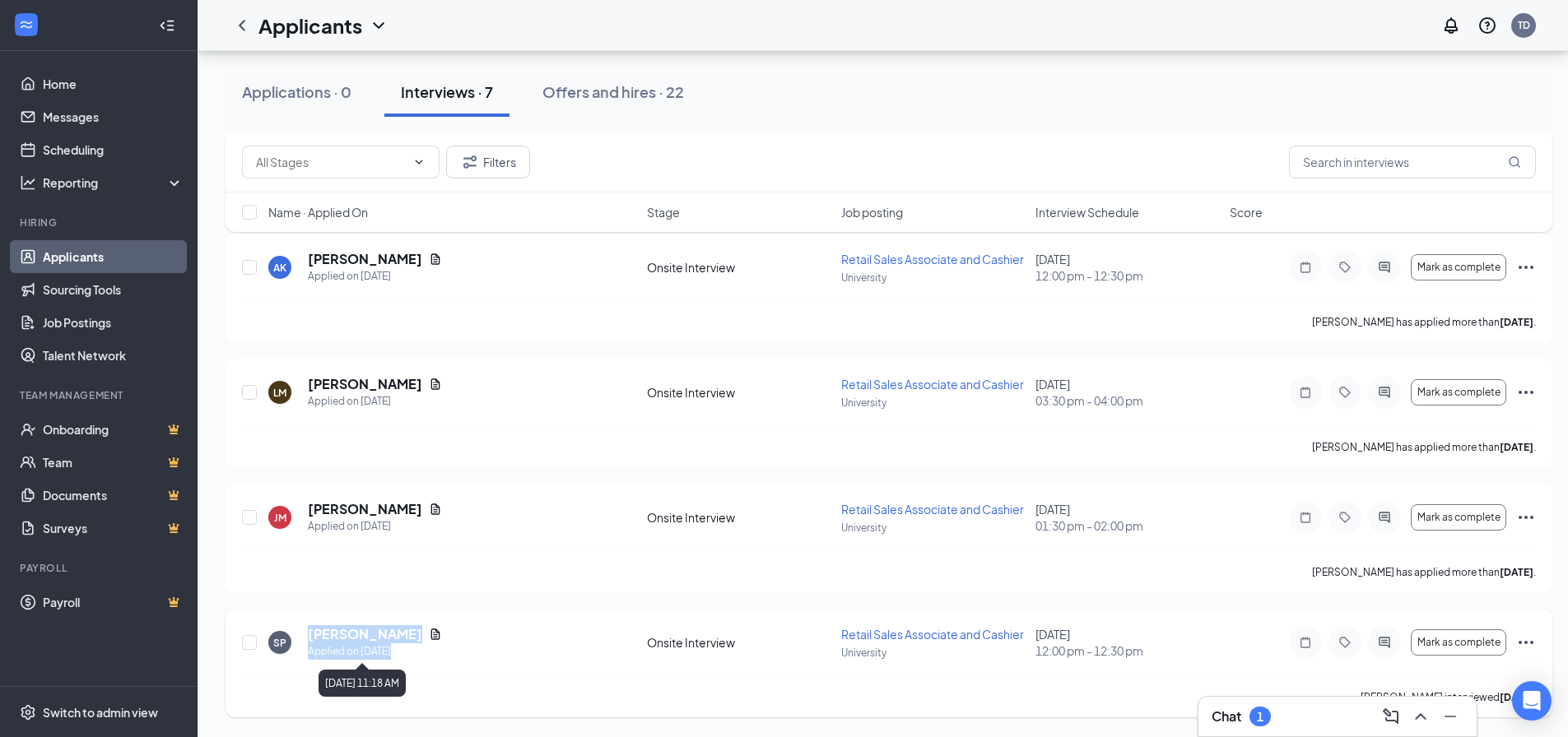
drag, startPoint x: 303, startPoint y: 634, endPoint x: 434, endPoint y: 645, distance: 131.5
click at [434, 645] on div "SP SAMUEL PATTERSON Applied on Aug 16" at bounding box center [453, 642] width 369 height 35
click at [432, 648] on div "Applied on [DATE]" at bounding box center [375, 652] width 134 height 16
drag, startPoint x: 438, startPoint y: 638, endPoint x: 312, endPoint y: 639, distance: 126.0
click at [312, 639] on h5 "[PERSON_NAME]" at bounding box center [365, 634] width 115 height 18
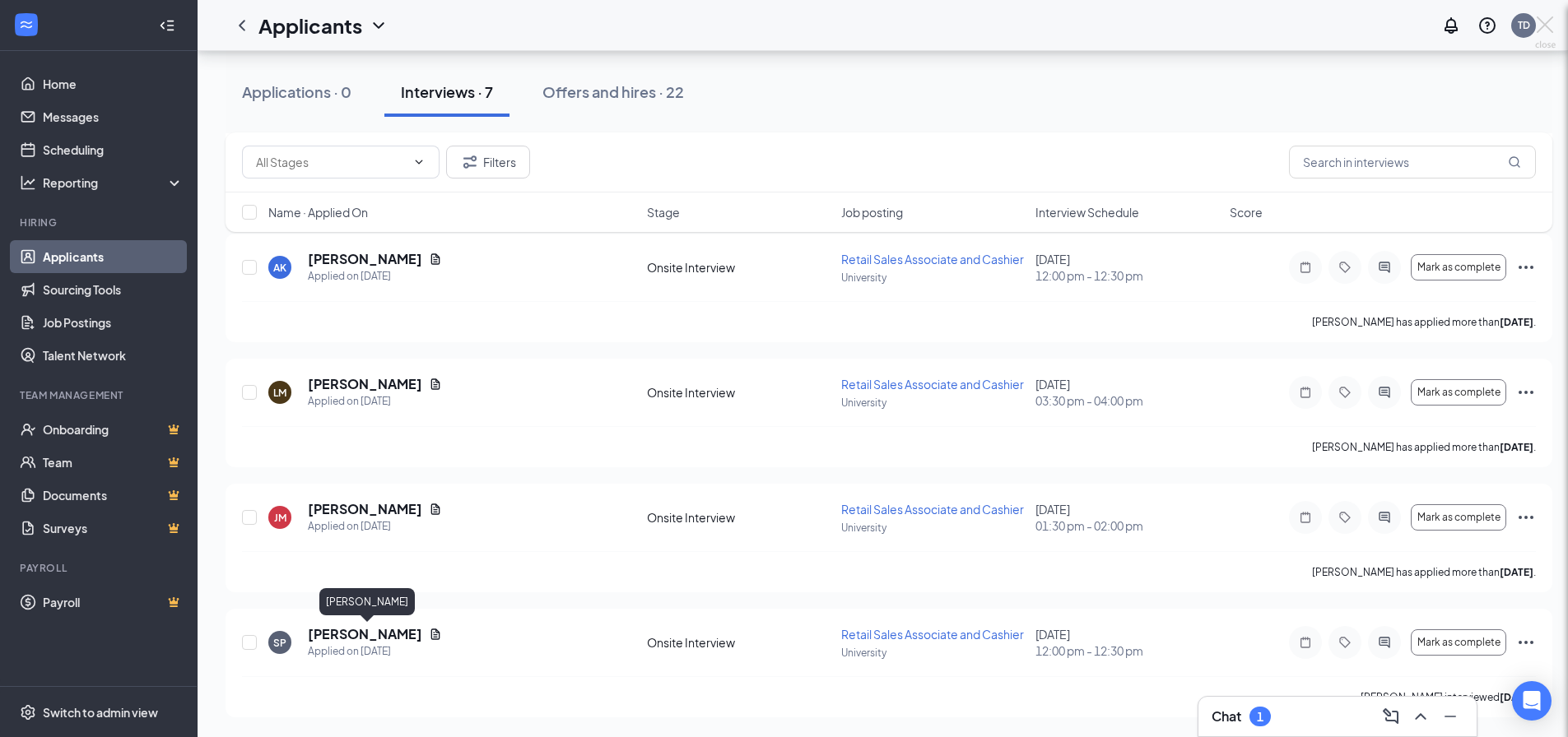
scroll to position [448, 0]
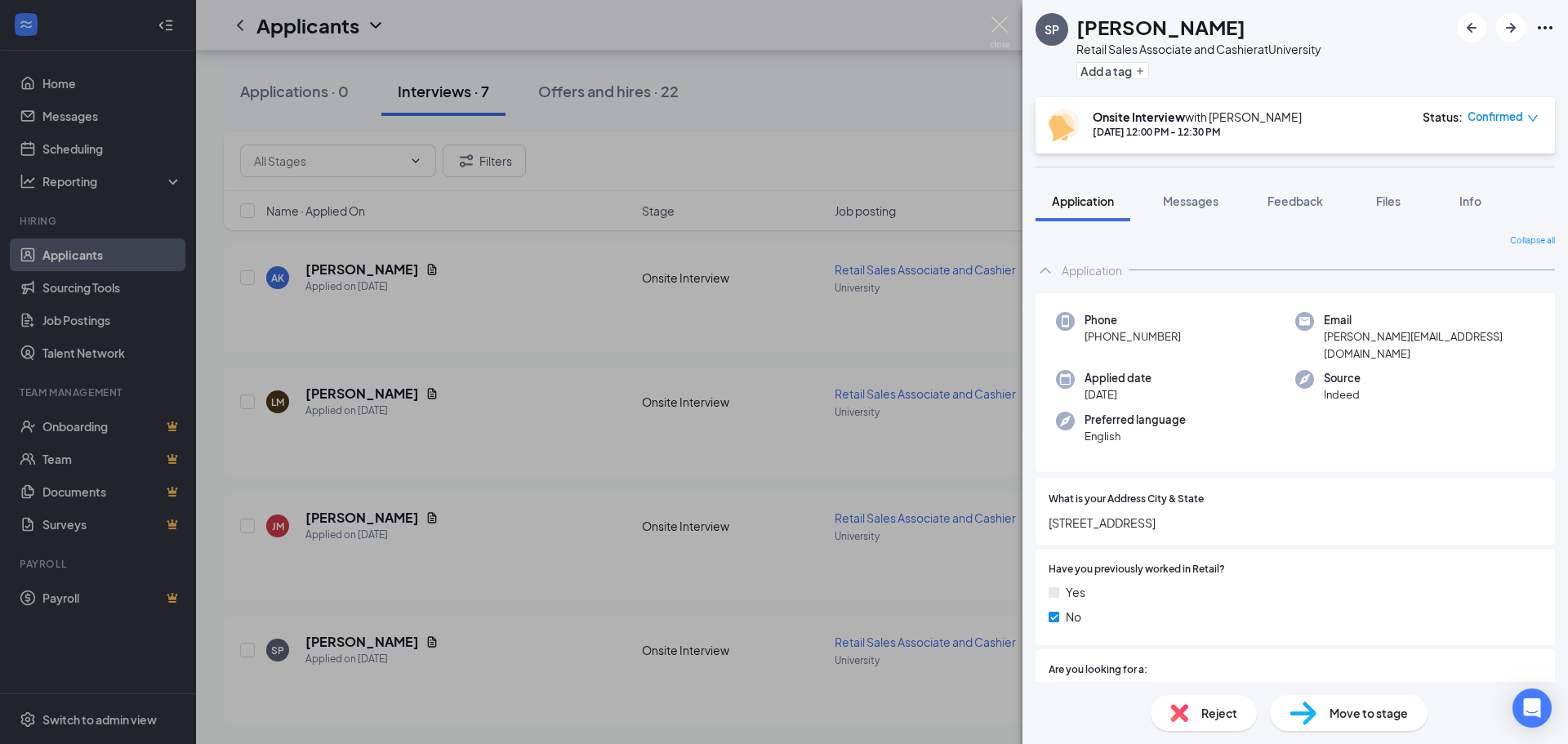
drag, startPoint x: 351, startPoint y: 642, endPoint x: 1079, endPoint y: 34, distance: 948.5
click at [1079, 34] on div "[PERSON_NAME]" at bounding box center [1199, 27] width 245 height 28
copy h1 "[PERSON_NAME]"
click at [1330, 26] on div "SP SAMUEL PATTERSON Retail Sales Associate and Cashier at University Add a tag" at bounding box center [1295, 48] width 546 height 97
click at [811, 106] on div "SP SAMUEL PATTERSON Retail Sales Associate and Cashier at University Add a tag …" at bounding box center [784, 372] width 1568 height 744
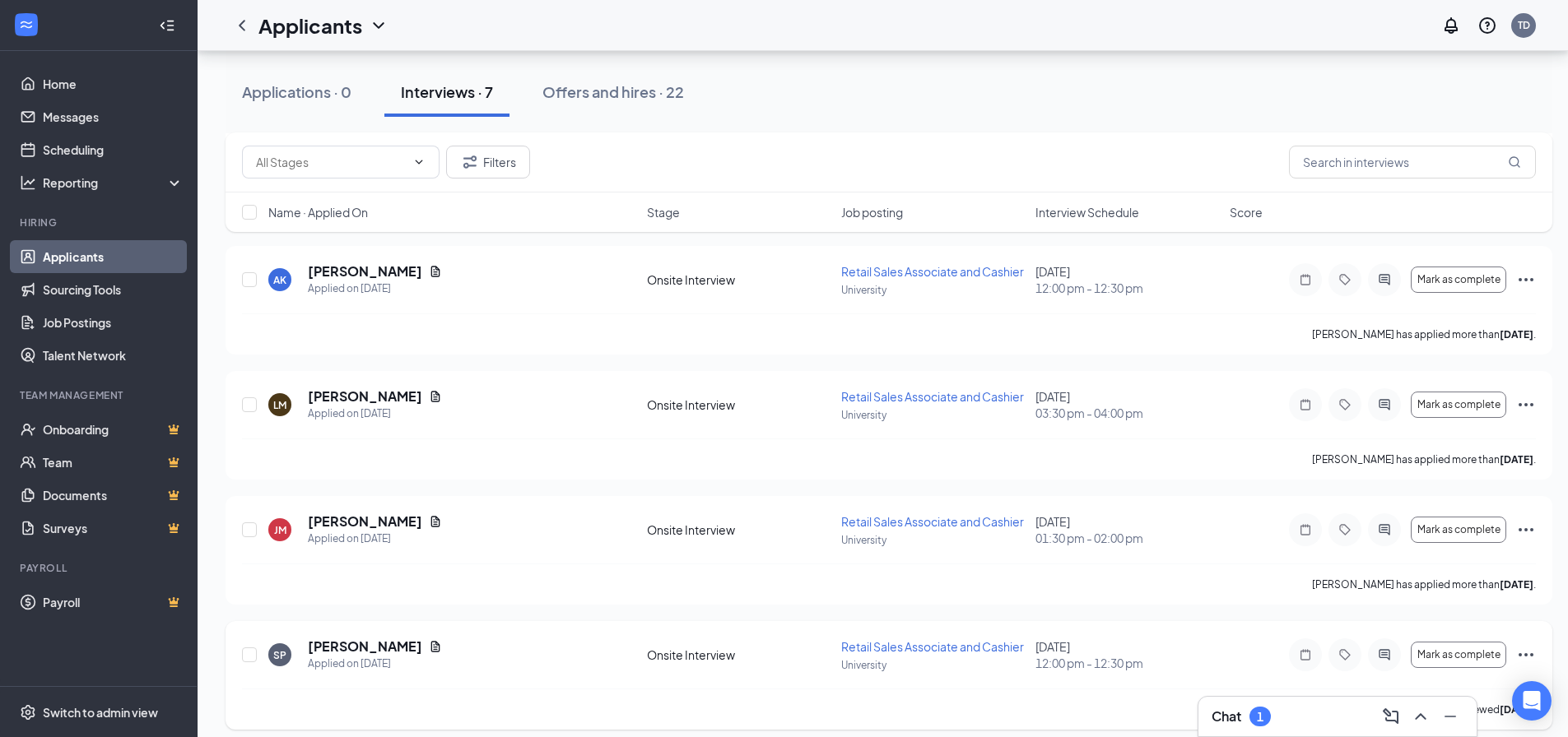
click at [1521, 656] on icon "Ellipses" at bounding box center [1526, 655] width 20 height 20
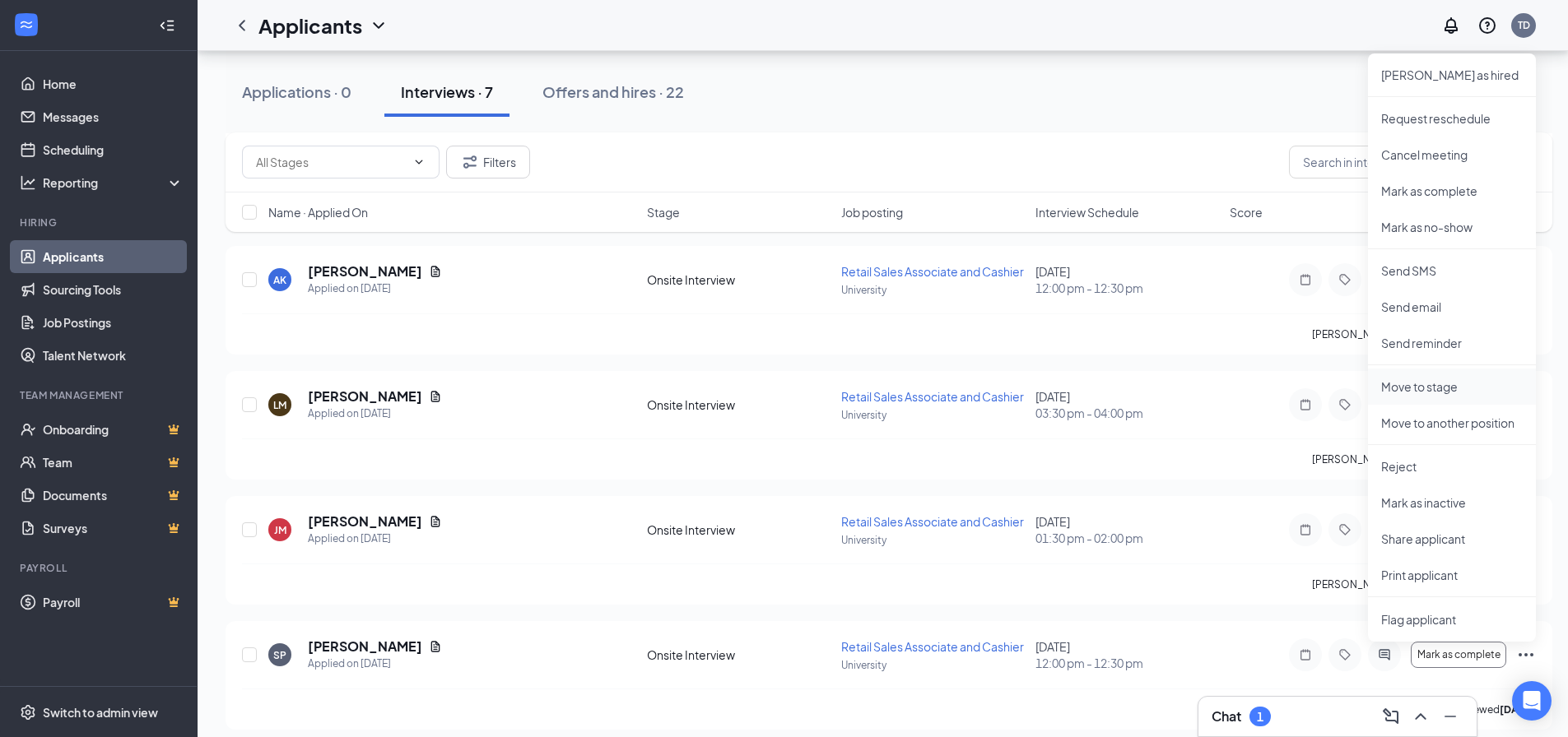
click at [1429, 390] on p "Move to stage" at bounding box center [1452, 387] width 141 height 16
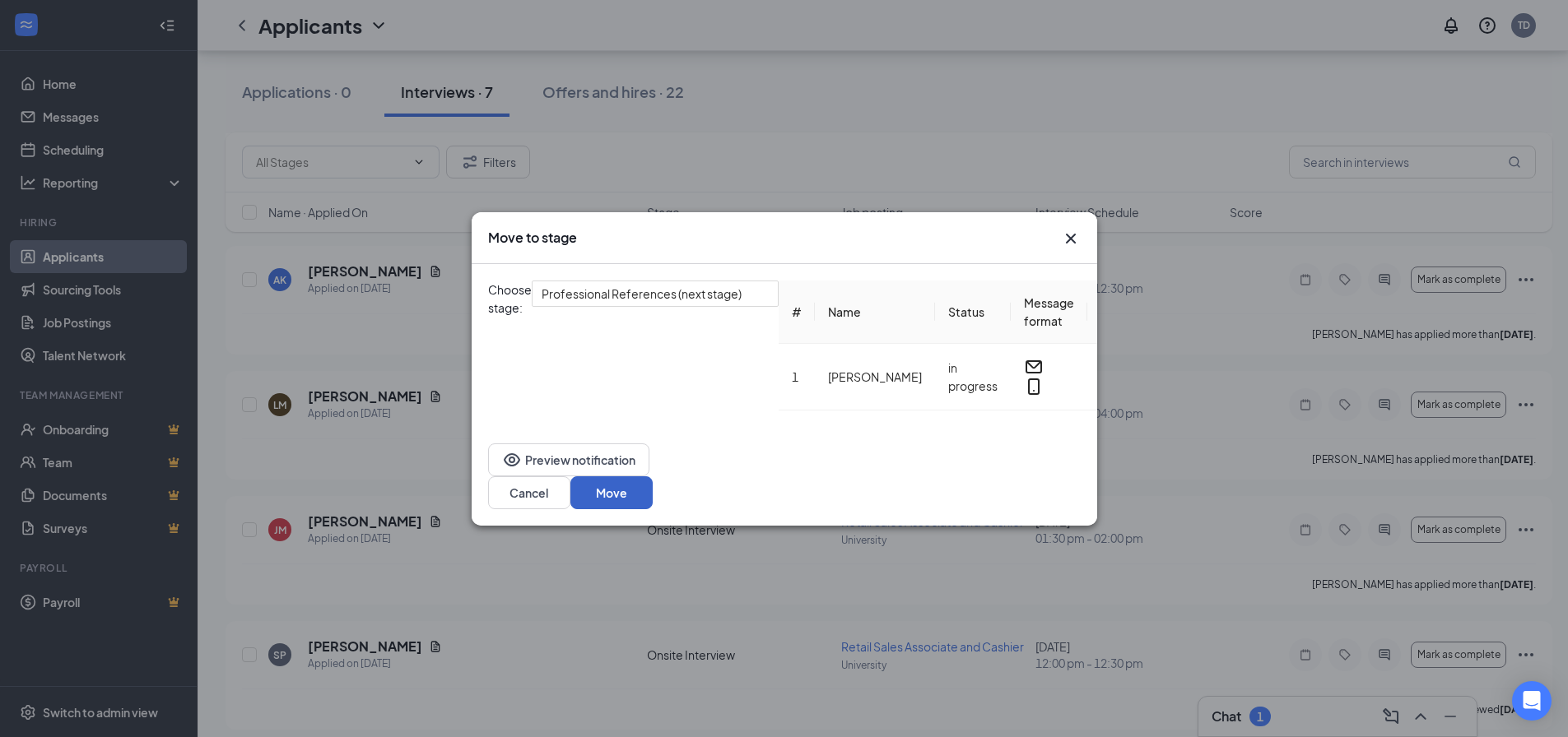
click at [653, 498] on button "Move" at bounding box center [612, 493] width 82 height 33
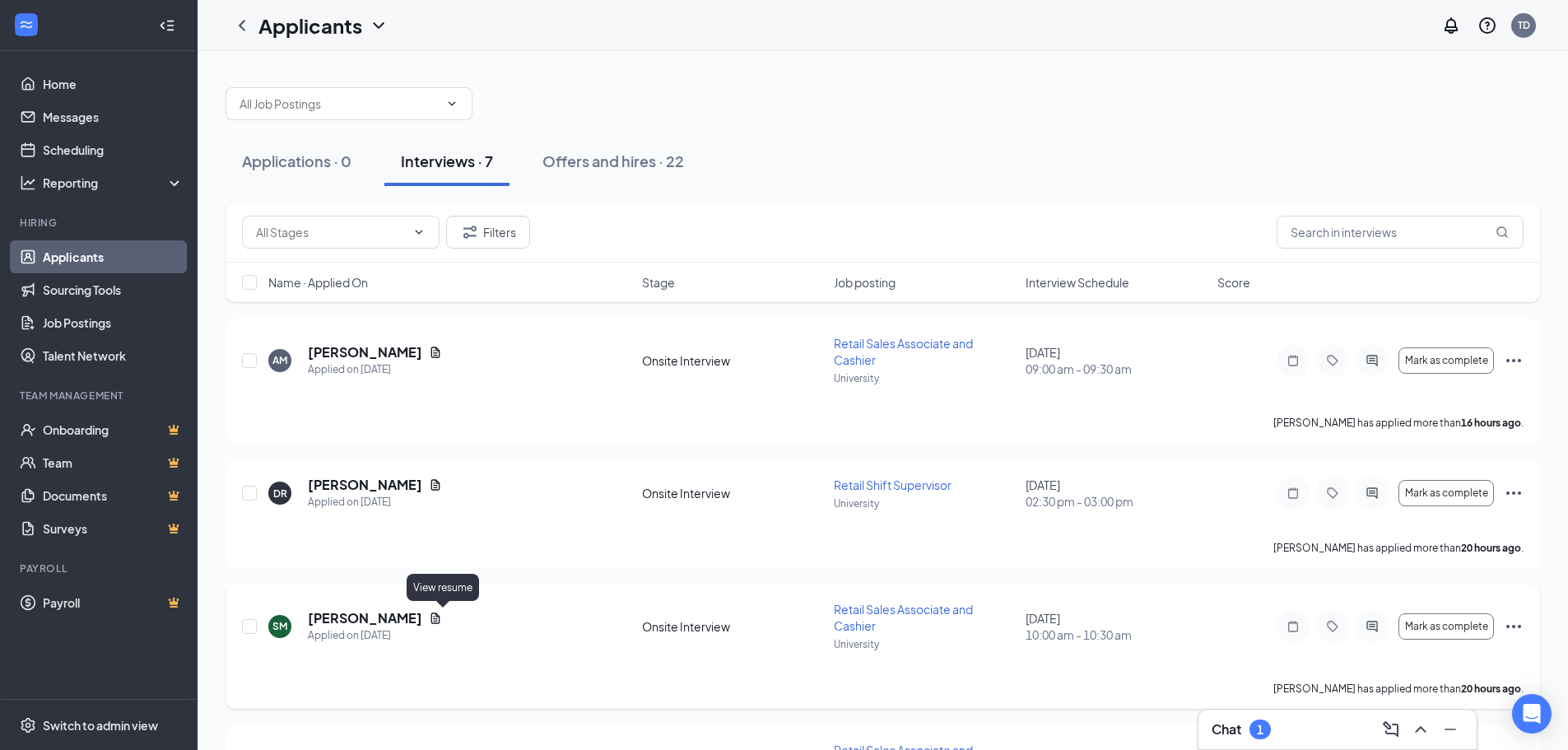
click at [441, 612] on icon "Document" at bounding box center [435, 618] width 13 height 13
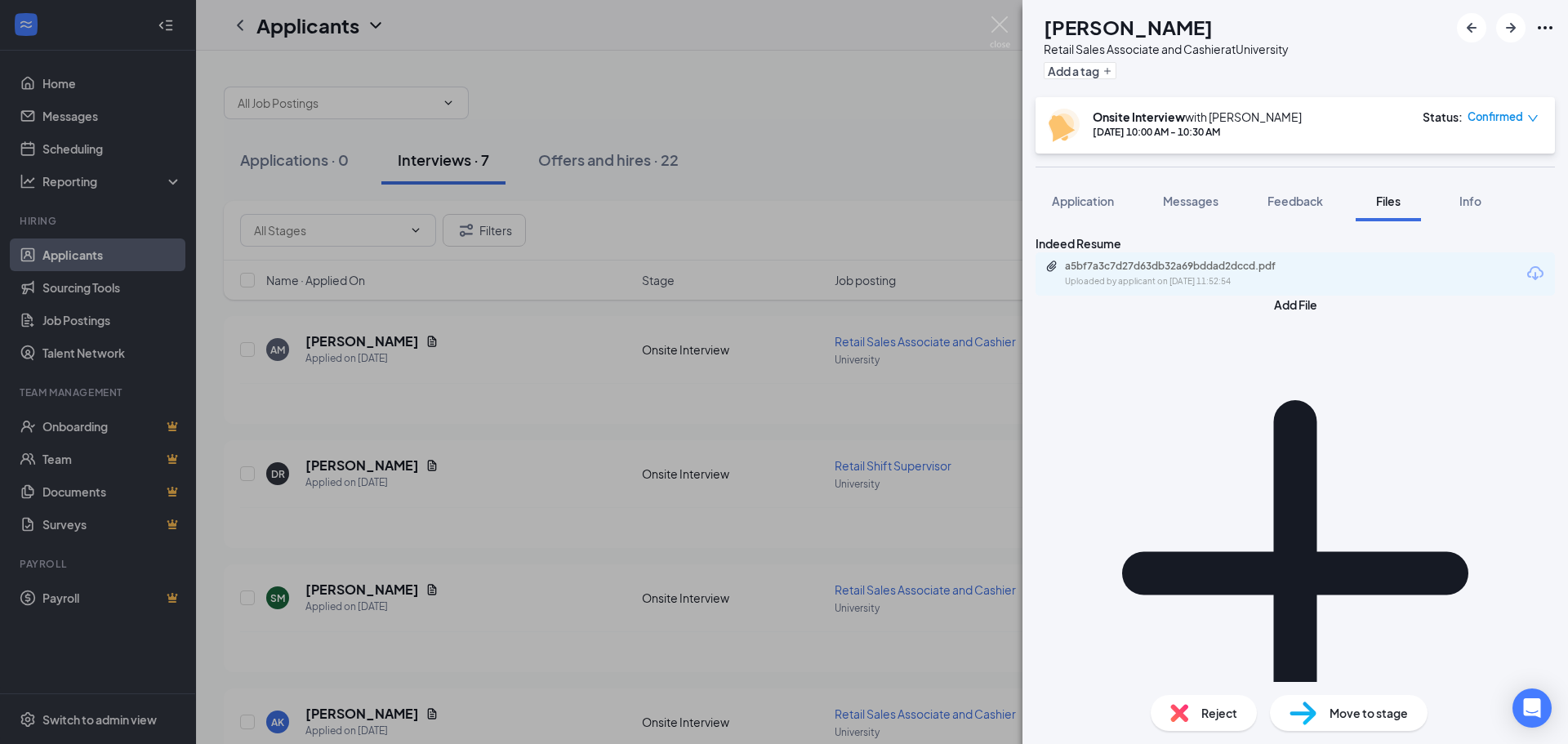
click at [852, 126] on div "SM Stephanie McClure Retail Sales Associate and Cashier at University Add a tag…" at bounding box center [784, 372] width 1568 height 744
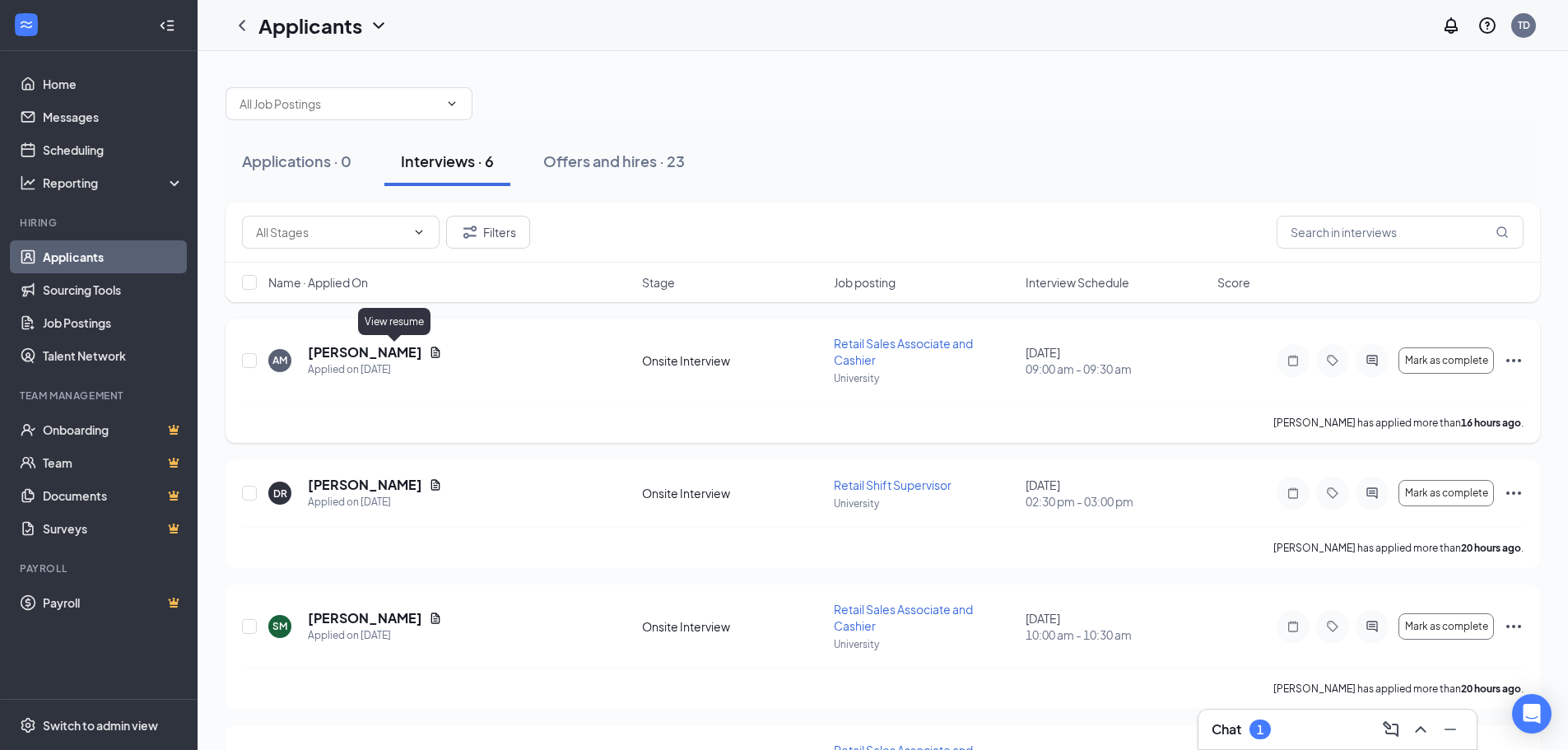
click at [429, 347] on icon "Document" at bounding box center [435, 352] width 13 height 13
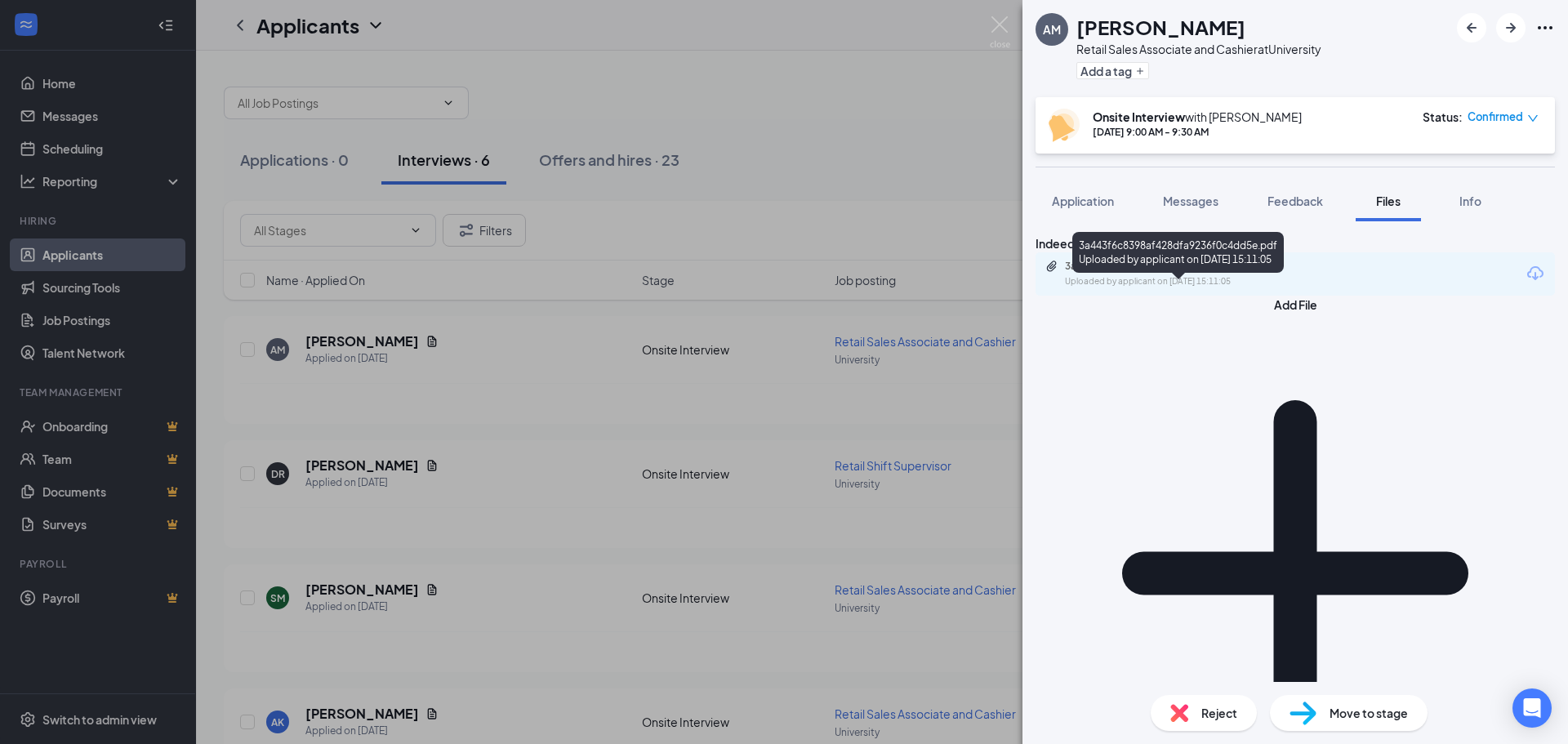
click at [1107, 273] on div "3a443f6c8398af428dfa9236f0c4dd5e.pdf" at bounding box center [1179, 266] width 228 height 13
click at [834, 141] on div "AM Ashley Mills Retail Sales Associate and Cashier at University Add a tag Onsi…" at bounding box center [784, 372] width 1568 height 744
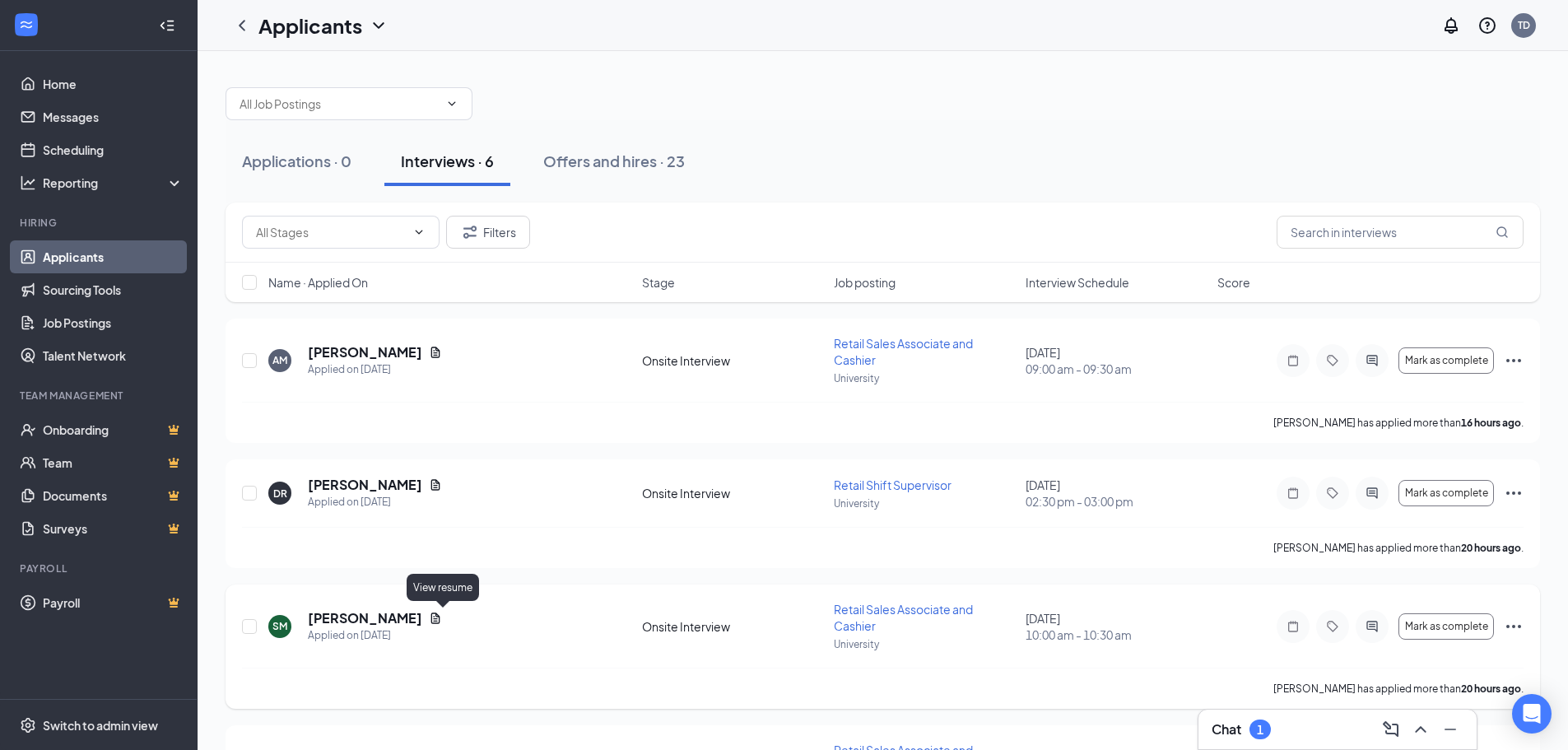
click at [441, 614] on icon "Document" at bounding box center [435, 618] width 13 height 13
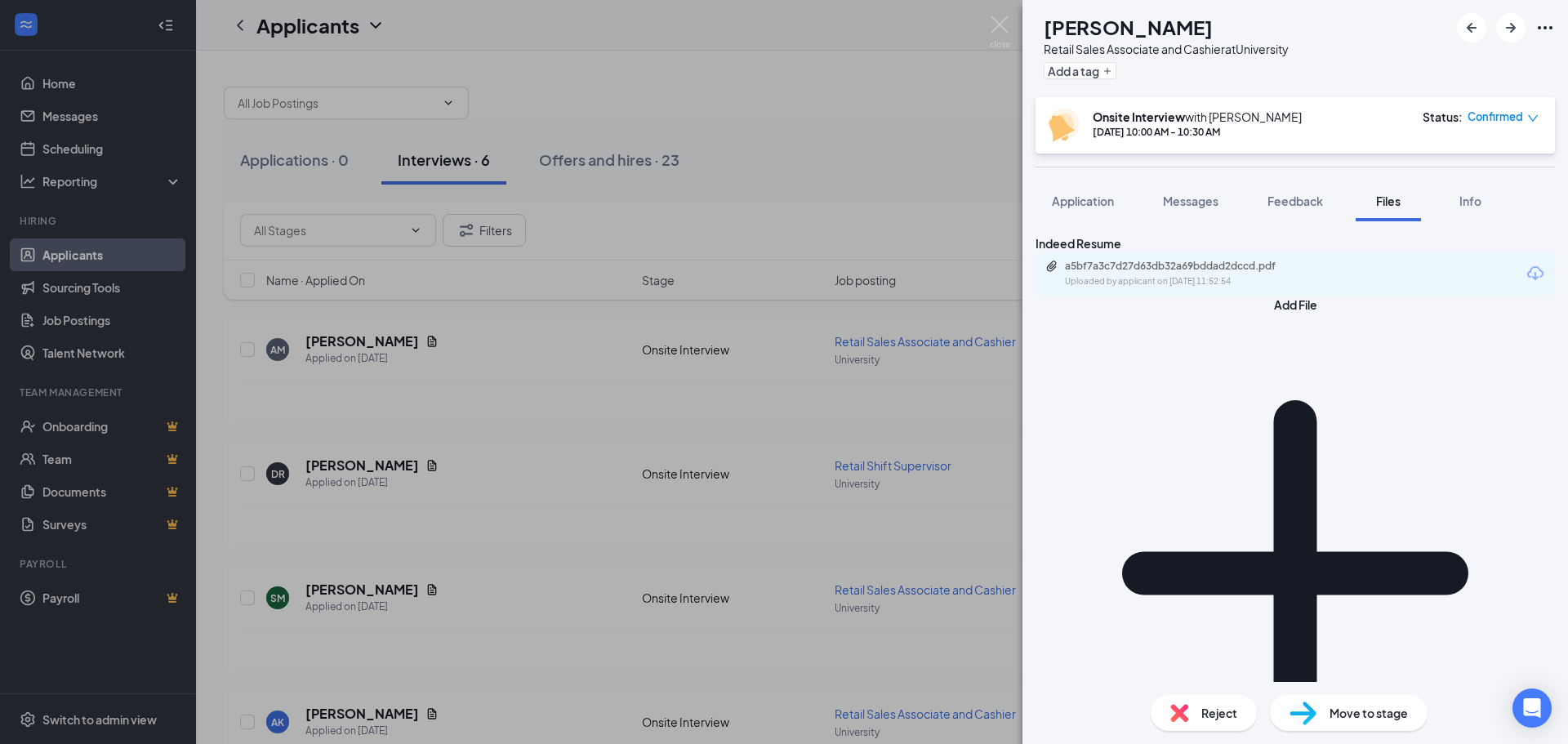
click at [1134, 282] on div "a5bf7a3c7d27d63db32a69bddad2dccd.pdf Uploaded by applicant on Aug 25, 2025 at 1…" at bounding box center [1295, 274] width 519 height 44
click at [1139, 288] on div "Uploaded by applicant on Aug 25, 2025 at 11:52:54" at bounding box center [1188, 282] width 245 height 13
click at [884, 106] on div "SM Stephanie McClure Retail Sales Associate and Cashier at University Add a tag…" at bounding box center [784, 372] width 1568 height 744
